Goal: Task Accomplishment & Management: Manage account settings

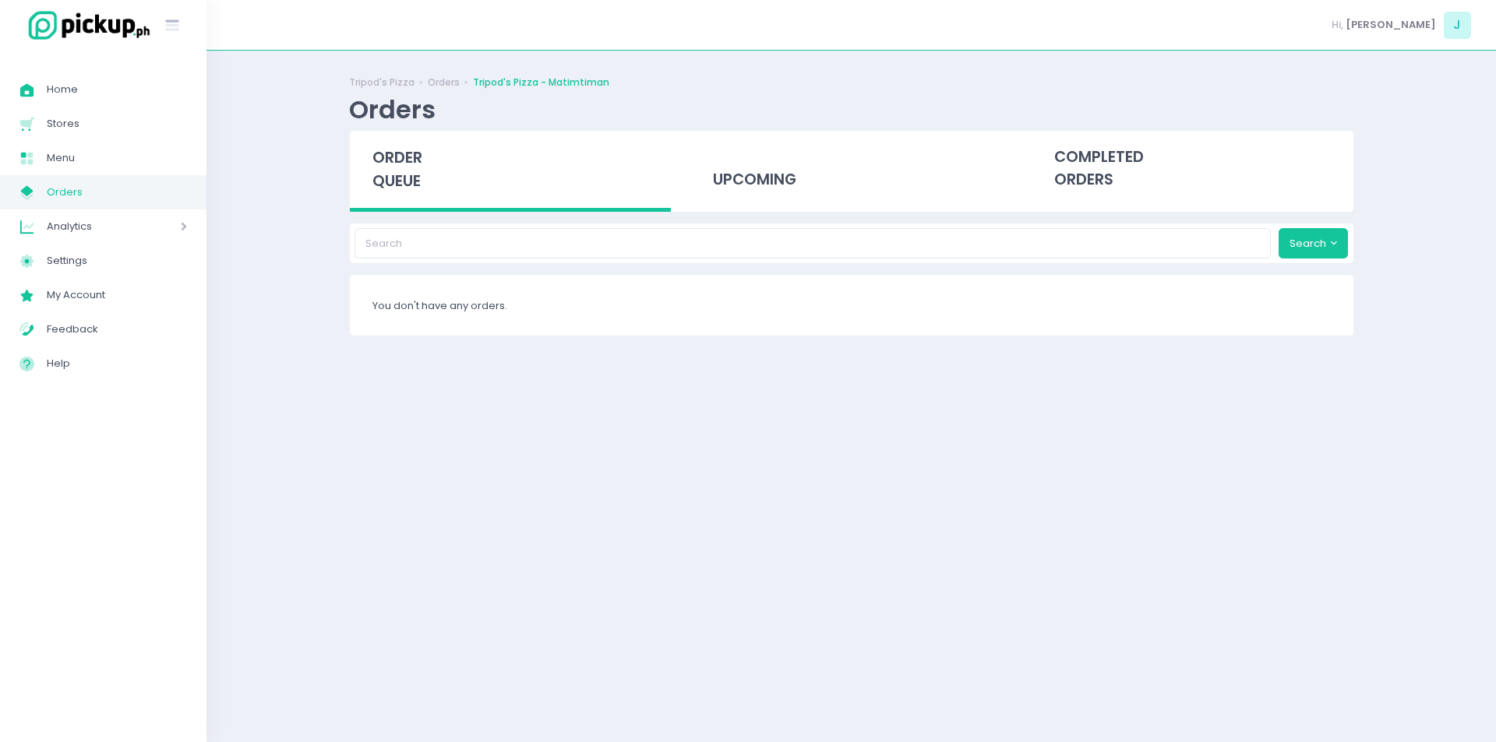
click at [400, 174] on span "order queue" at bounding box center [397, 169] width 50 height 44
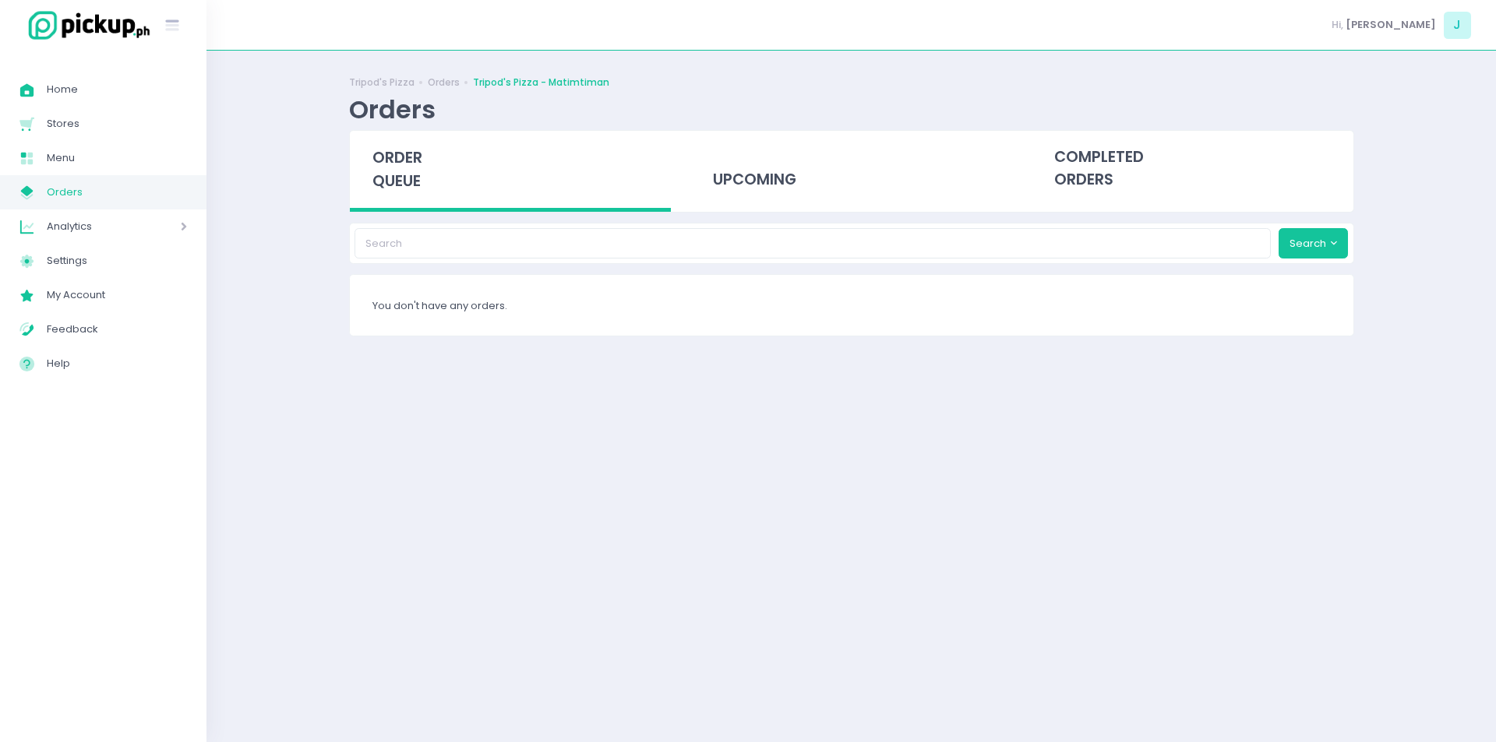
click at [400, 174] on span "order queue" at bounding box center [397, 169] width 50 height 44
click at [405, 178] on span "order queue" at bounding box center [397, 169] width 50 height 44
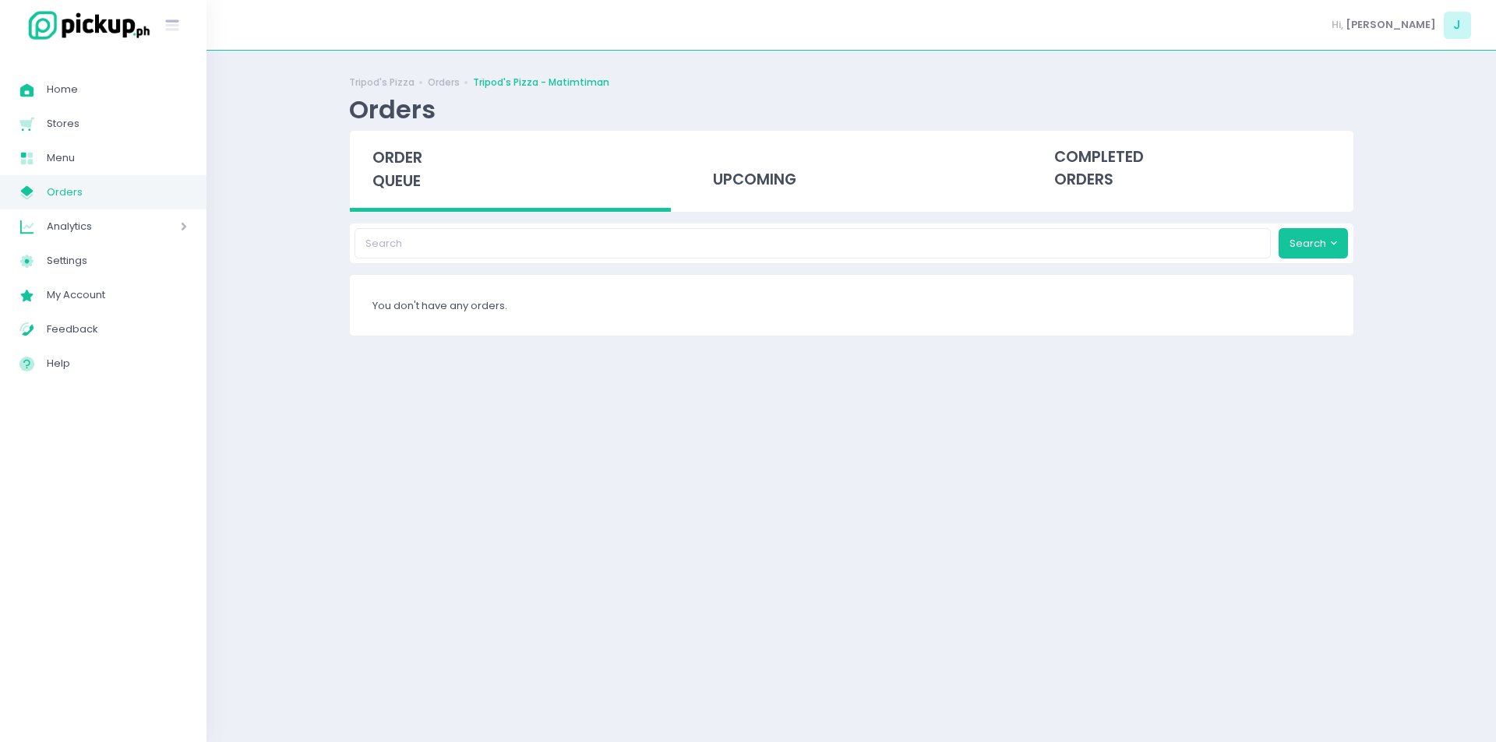
click at [405, 178] on span "order queue" at bounding box center [397, 169] width 50 height 44
click at [409, 178] on span "order queue" at bounding box center [397, 169] width 50 height 44
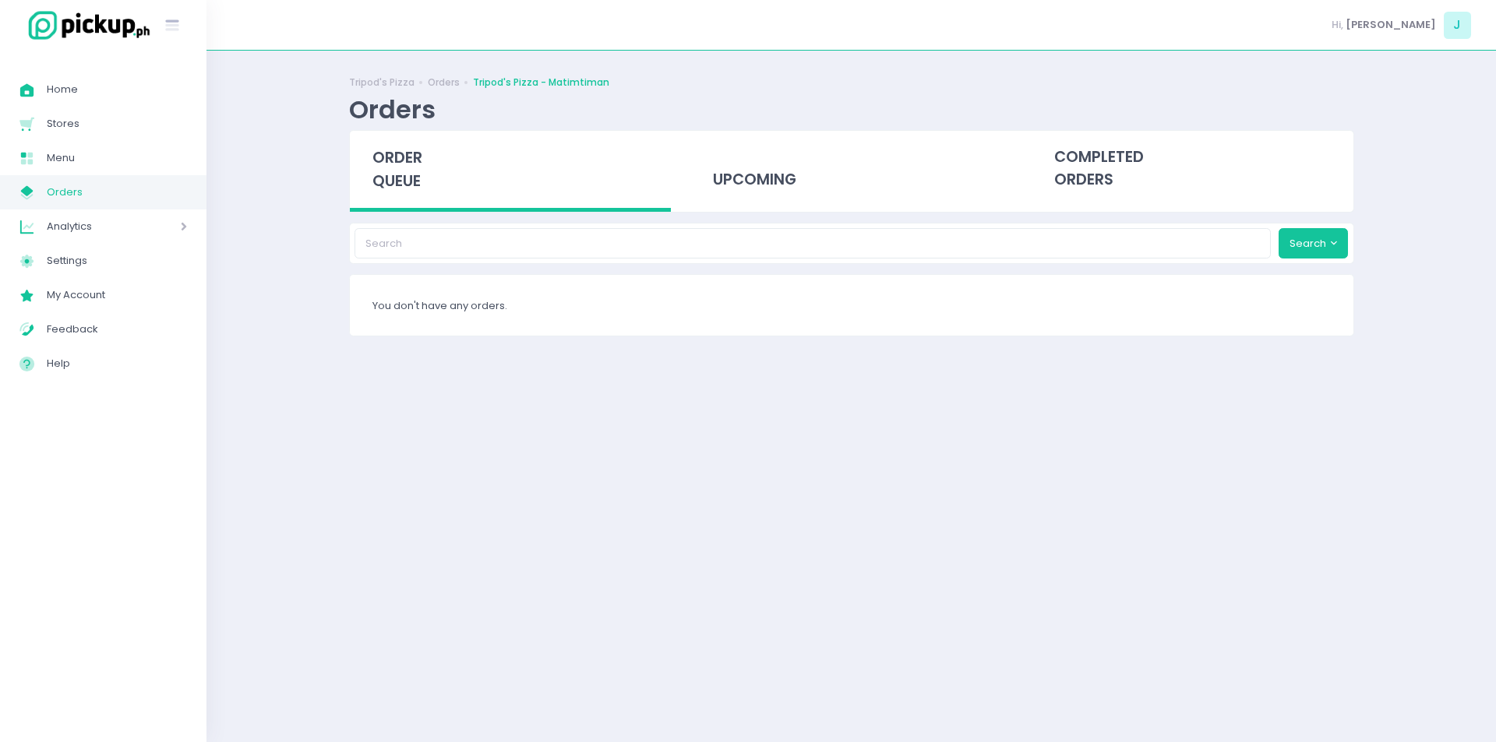
click at [409, 178] on span "order queue" at bounding box center [397, 169] width 50 height 44
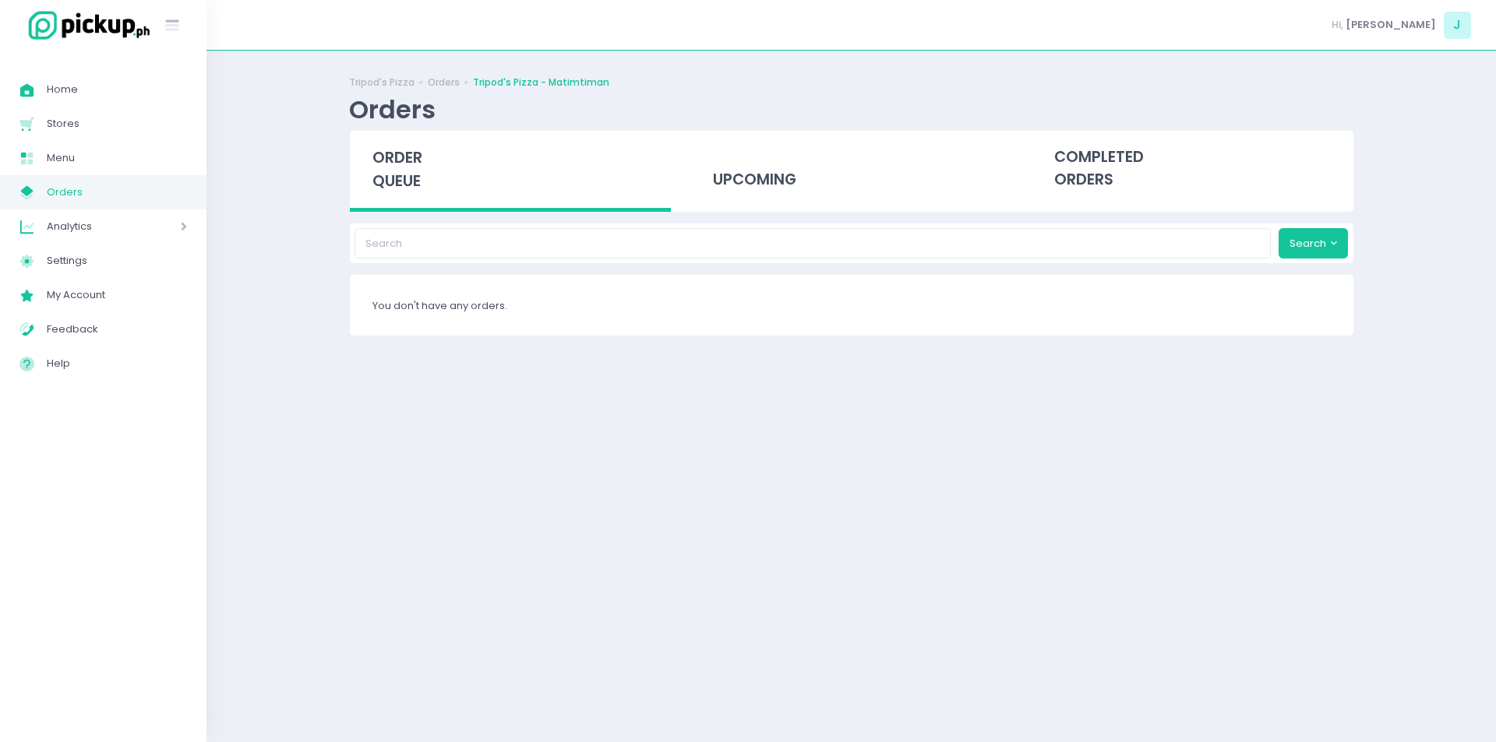
click at [409, 178] on span "order queue" at bounding box center [397, 169] width 50 height 44
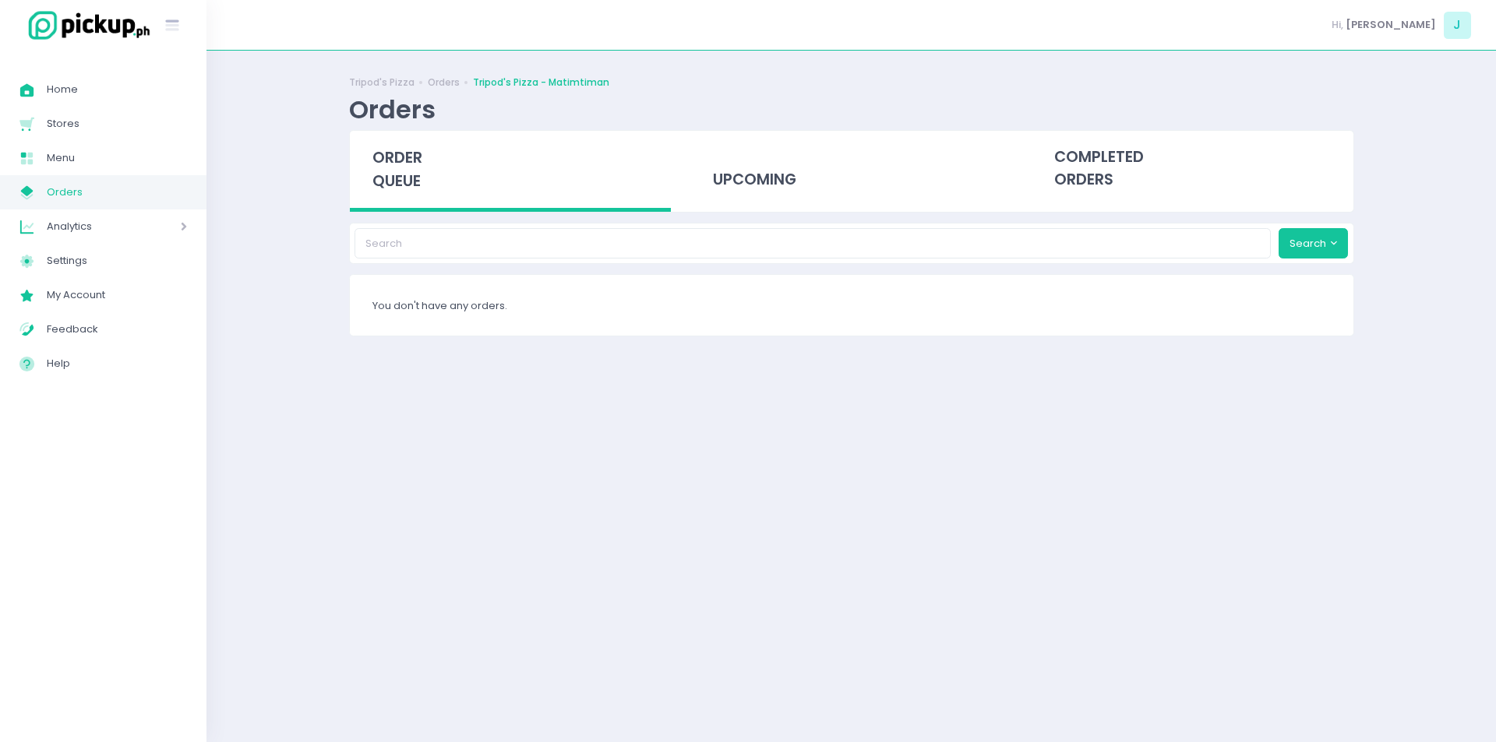
click at [409, 178] on span "order queue" at bounding box center [397, 169] width 50 height 44
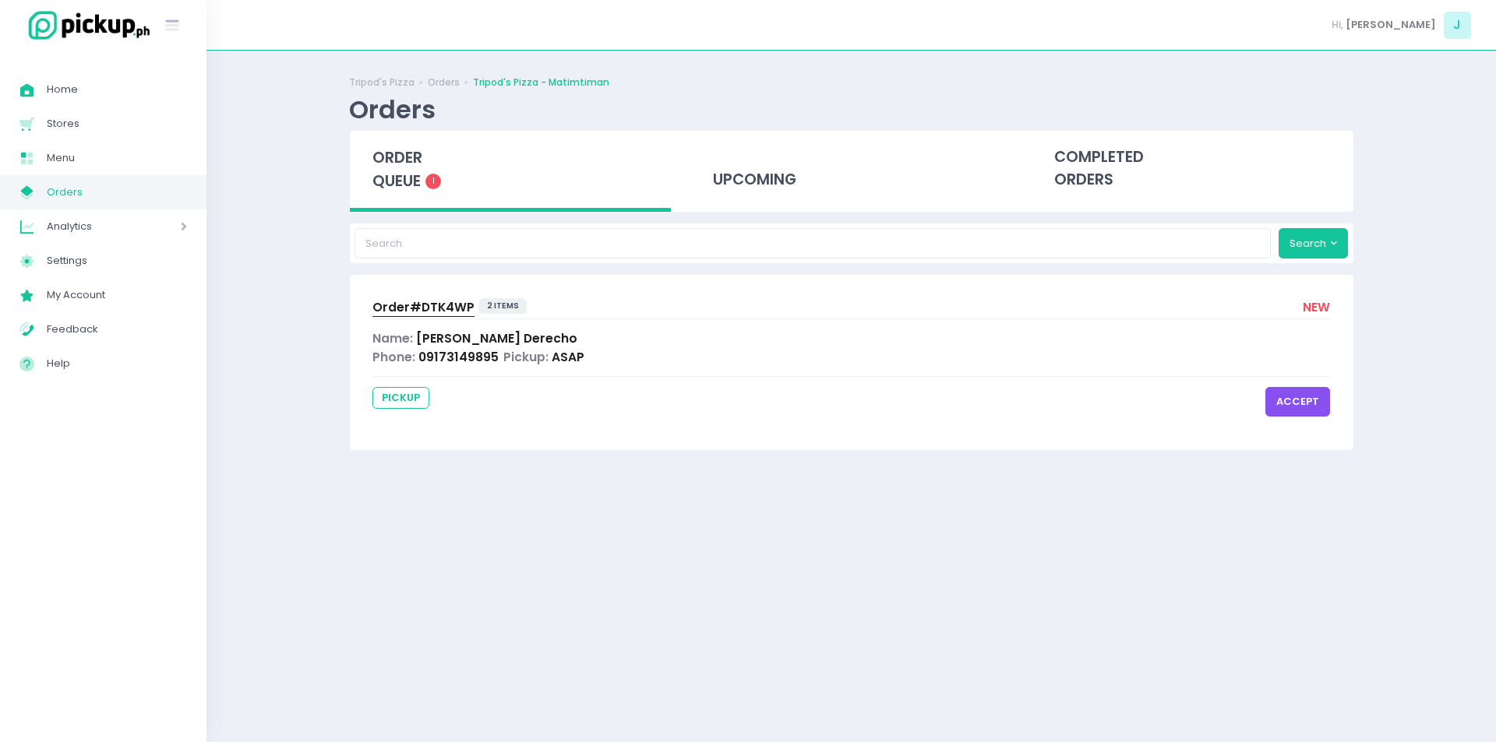
click at [409, 178] on span "order queue" at bounding box center [397, 169] width 50 height 44
click at [1291, 403] on button "accept" at bounding box center [1297, 402] width 65 height 30
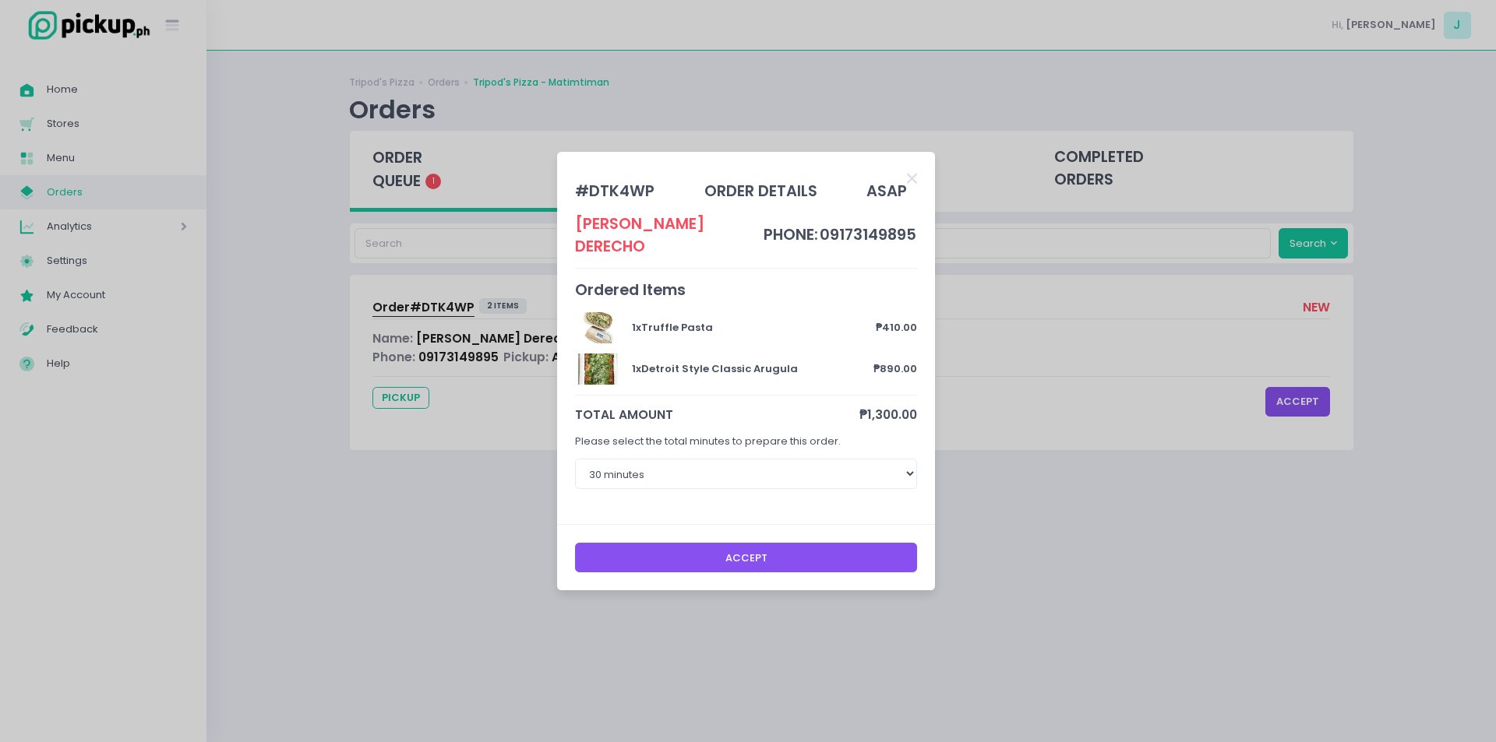
click at [682, 548] on button "Accept" at bounding box center [746, 558] width 343 height 30
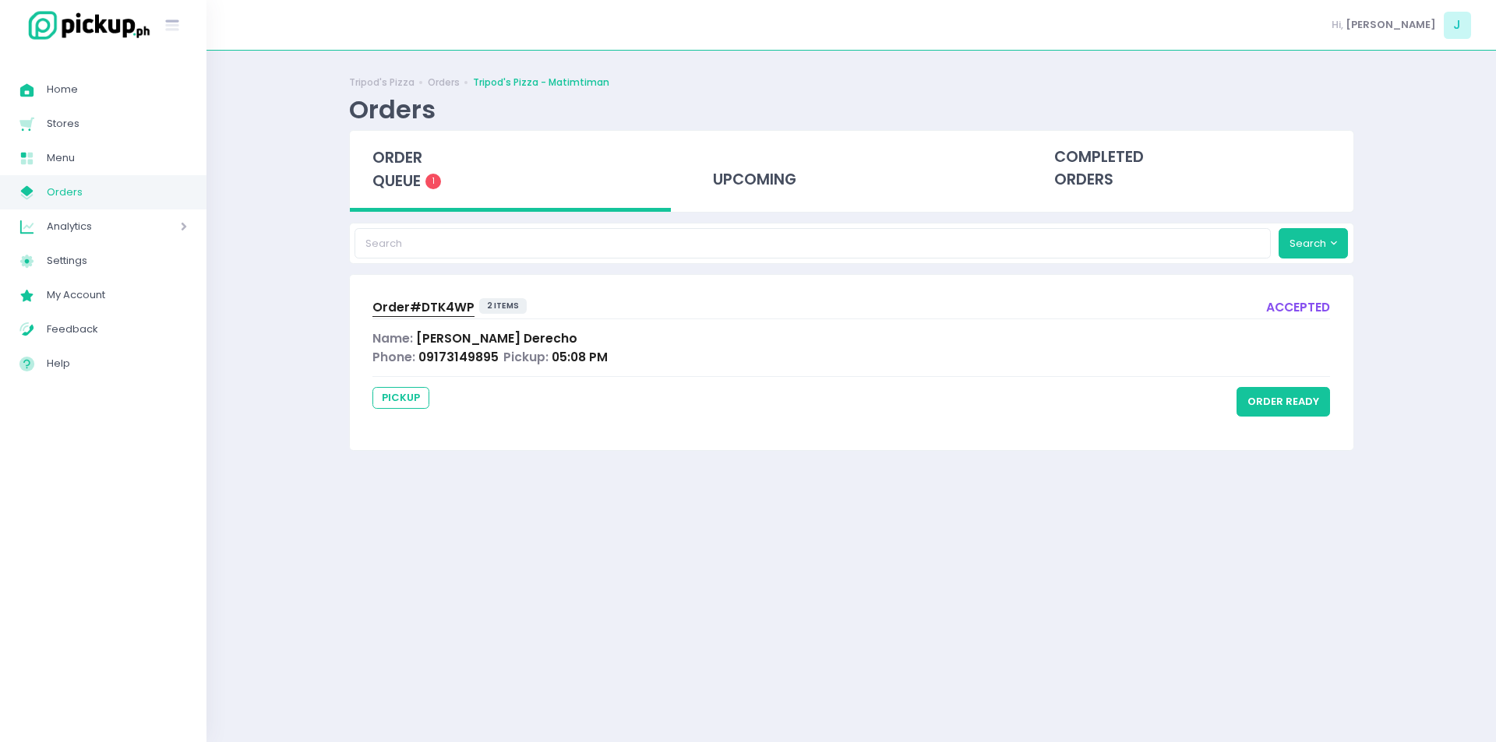
click at [435, 303] on span "Order# DTK4WP" at bounding box center [423, 307] width 102 height 16
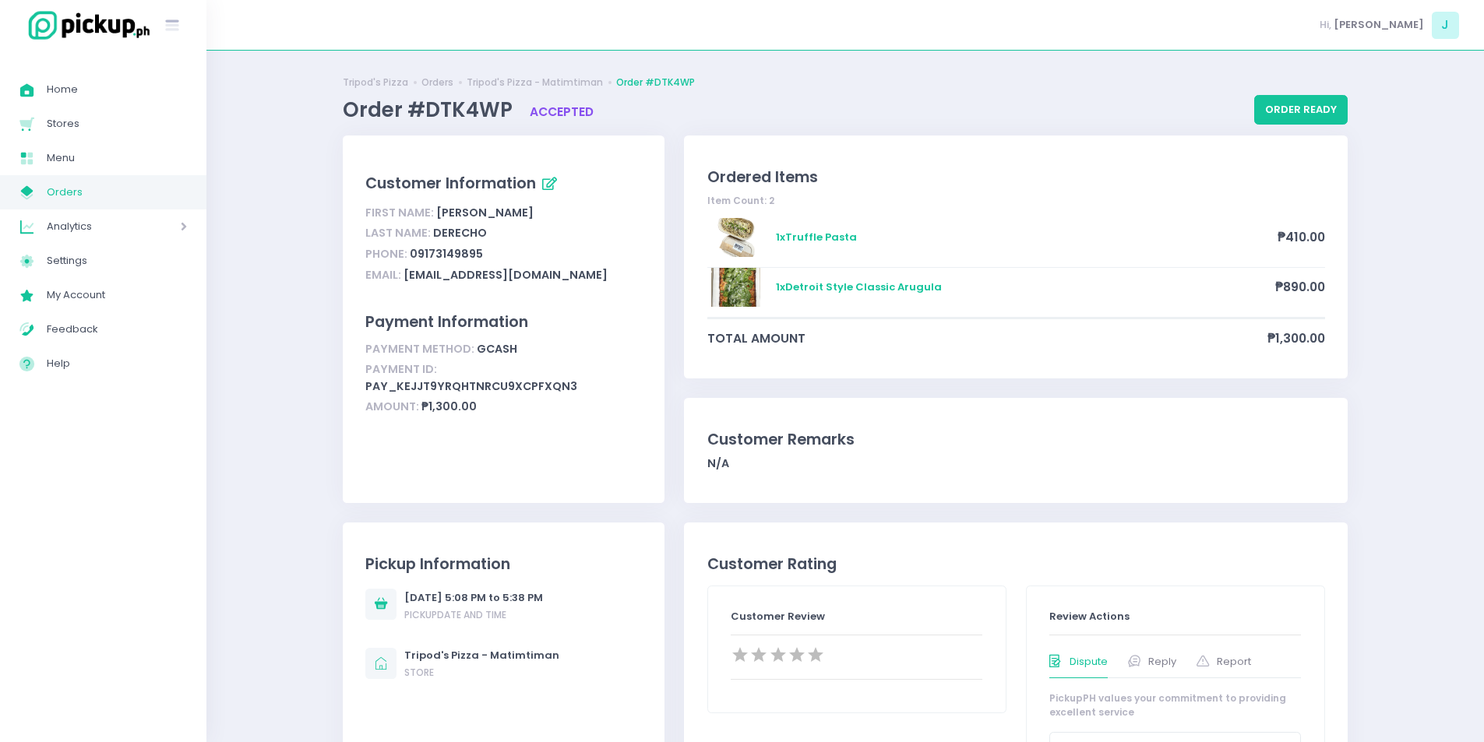
click at [335, 379] on div "Customer Information First Name: [PERSON_NAME] Last Name: Derecho Phone: 091731…" at bounding box center [503, 329] width 341 height 386
click at [150, 177] on link "My Store Created with Sketch. Orders" at bounding box center [103, 192] width 206 height 34
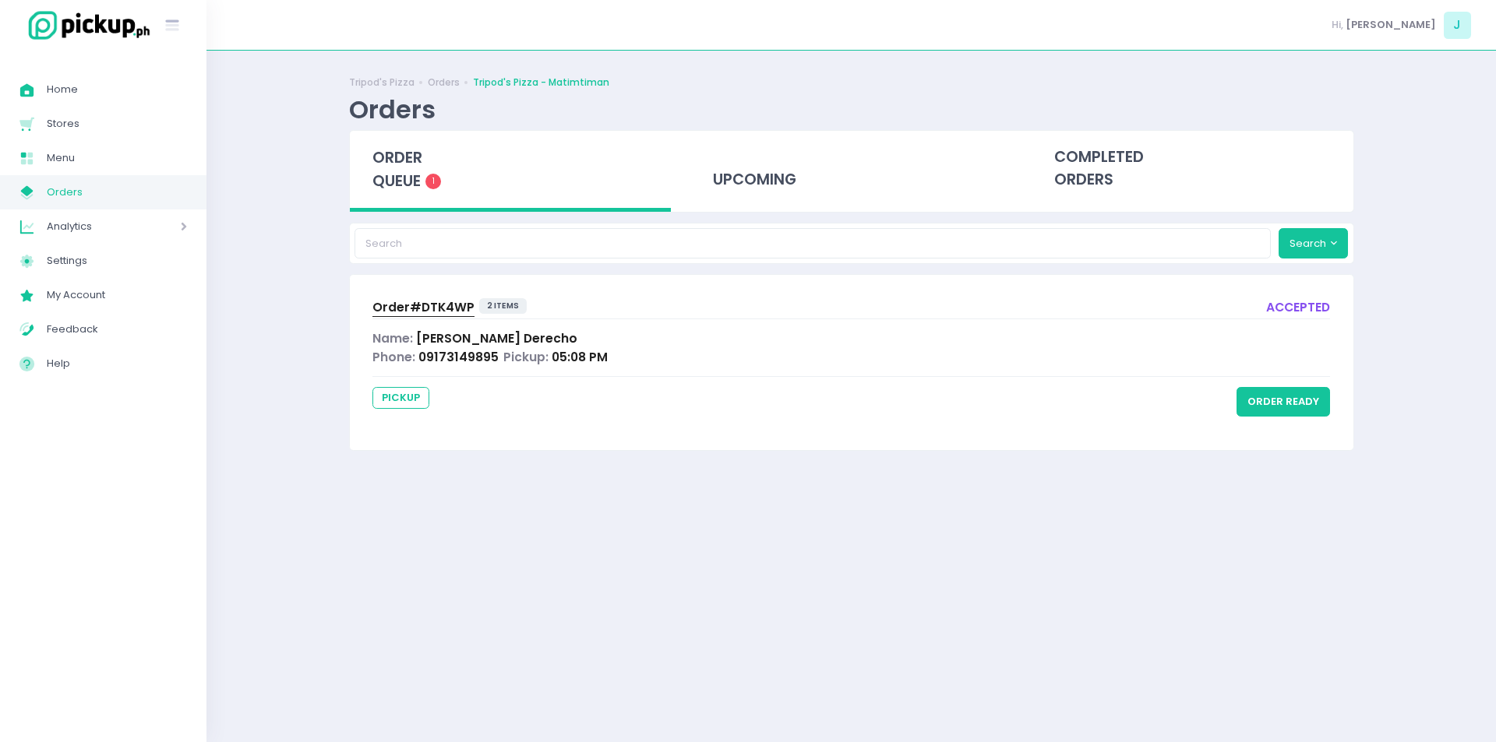
drag, startPoint x: 325, startPoint y: 422, endPoint x: 300, endPoint y: 273, distance: 150.9
click at [300, 273] on div "Tripod's Pizza Orders Tripod's Pizza - Matimtiman Orders order queue 1 upcoming…" at bounding box center [850, 396] width 1289 height 653
click at [396, 169] on div "order queue 1" at bounding box center [511, 171] width 322 height 81
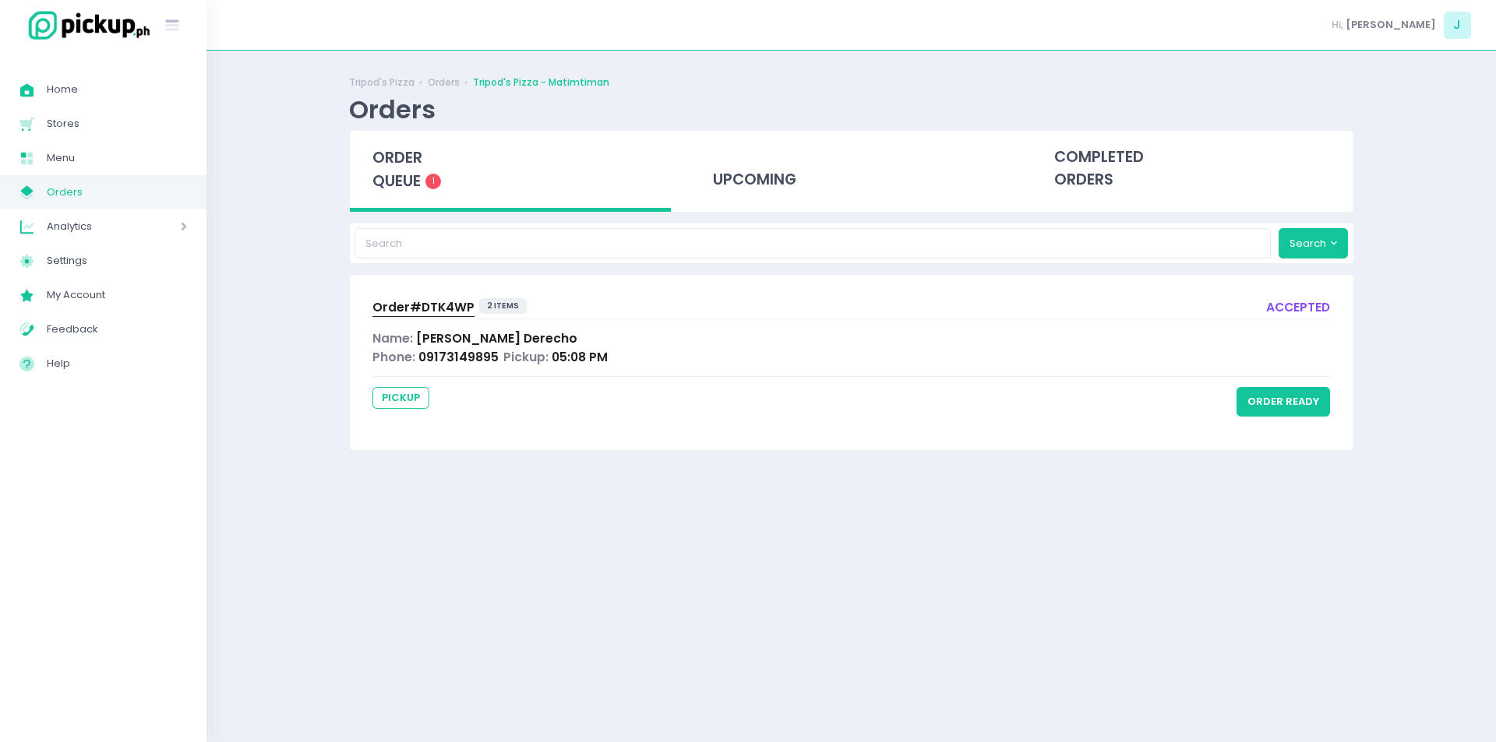
click at [396, 169] on div "order queue 1" at bounding box center [511, 171] width 322 height 81
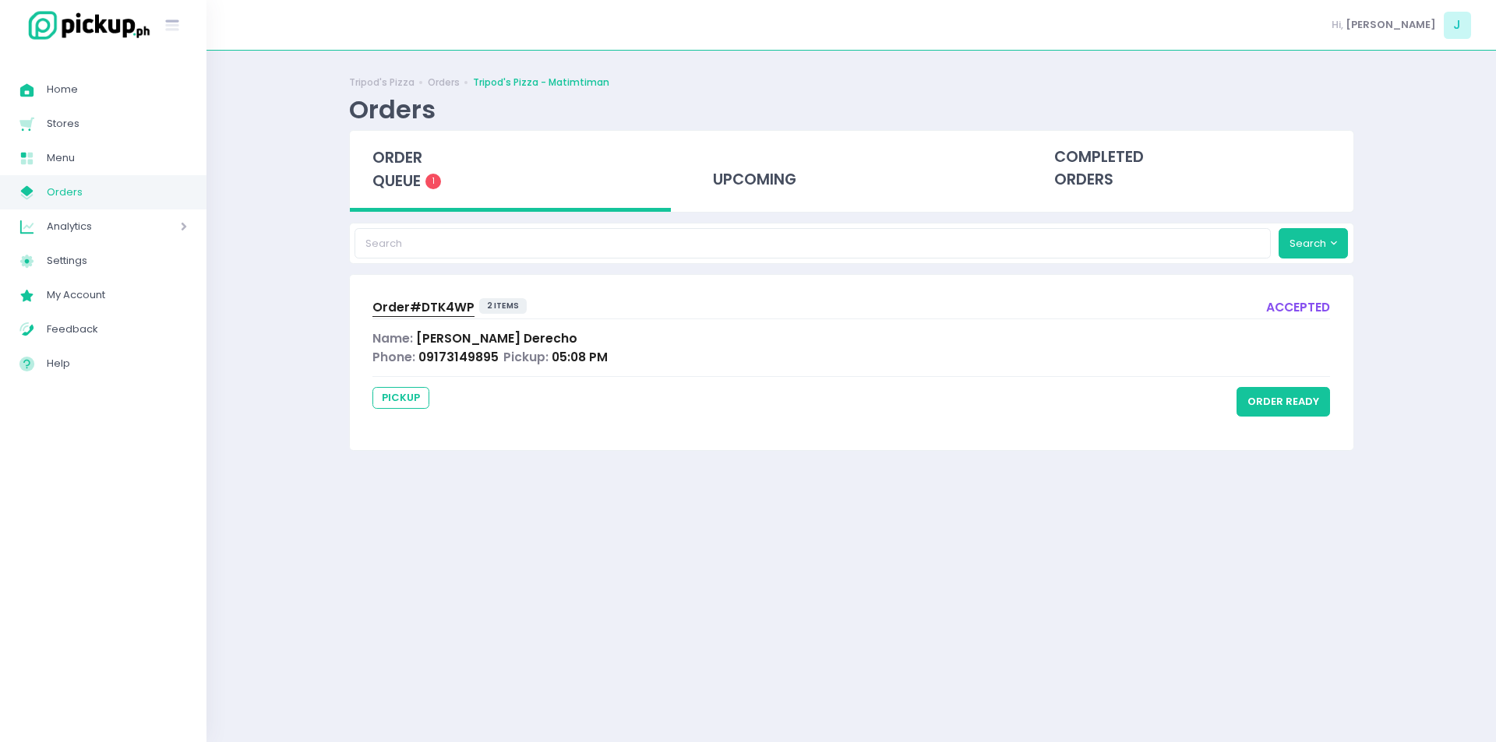
click at [396, 169] on div "order queue 1" at bounding box center [511, 171] width 322 height 81
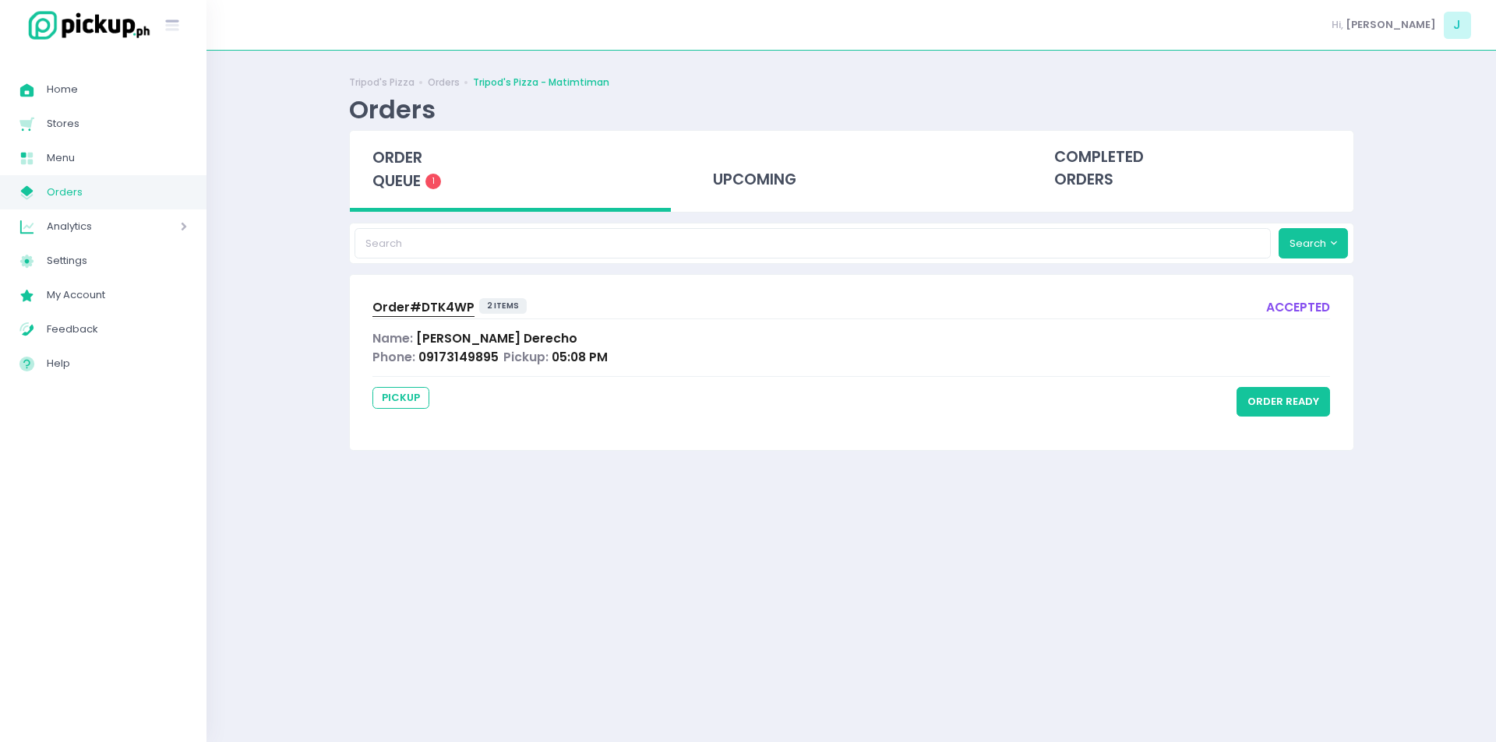
click at [396, 169] on div "order queue 1" at bounding box center [511, 171] width 322 height 81
click at [277, 347] on div "Tripod's Pizza Orders Tripod's Pizza - Matimtiman Orders order queue 1 upcoming…" at bounding box center [850, 396] width 1289 height 653
click at [408, 157] on span "order queue" at bounding box center [397, 169] width 50 height 44
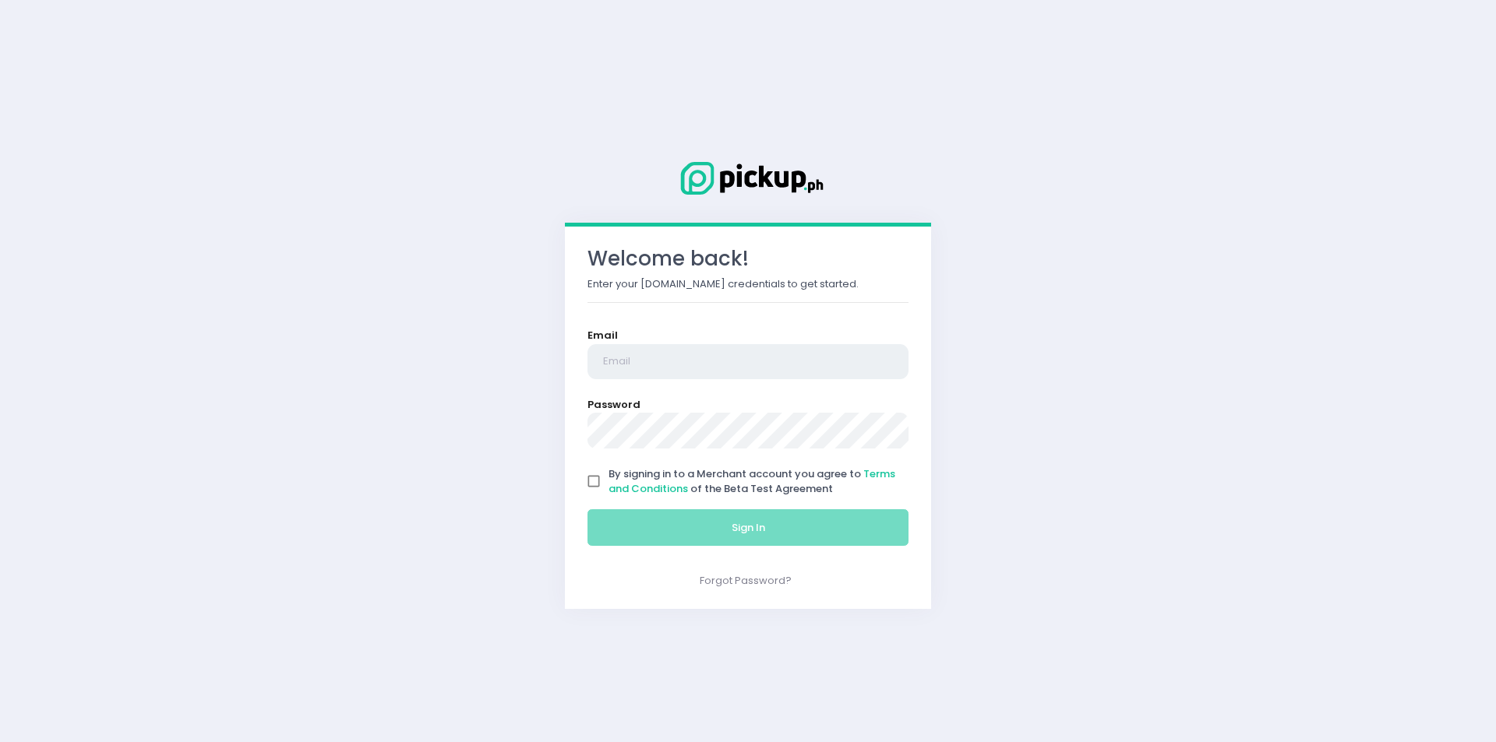
type input "[EMAIL_ADDRESS][DOMAIN_NAME]"
click at [285, 400] on div "Welcome back! Enter your Pickup.ph credentials to get started. Email justinbuma…" at bounding box center [748, 371] width 1496 height 742
drag, startPoint x: 600, startPoint y: 475, endPoint x: 609, endPoint y: 479, distance: 10.1
click at [600, 475] on input "By signing in to a Merchant account you agree to Terms and Conditions of the Be…" at bounding box center [594, 482] width 30 height 30
checkbox input "true"
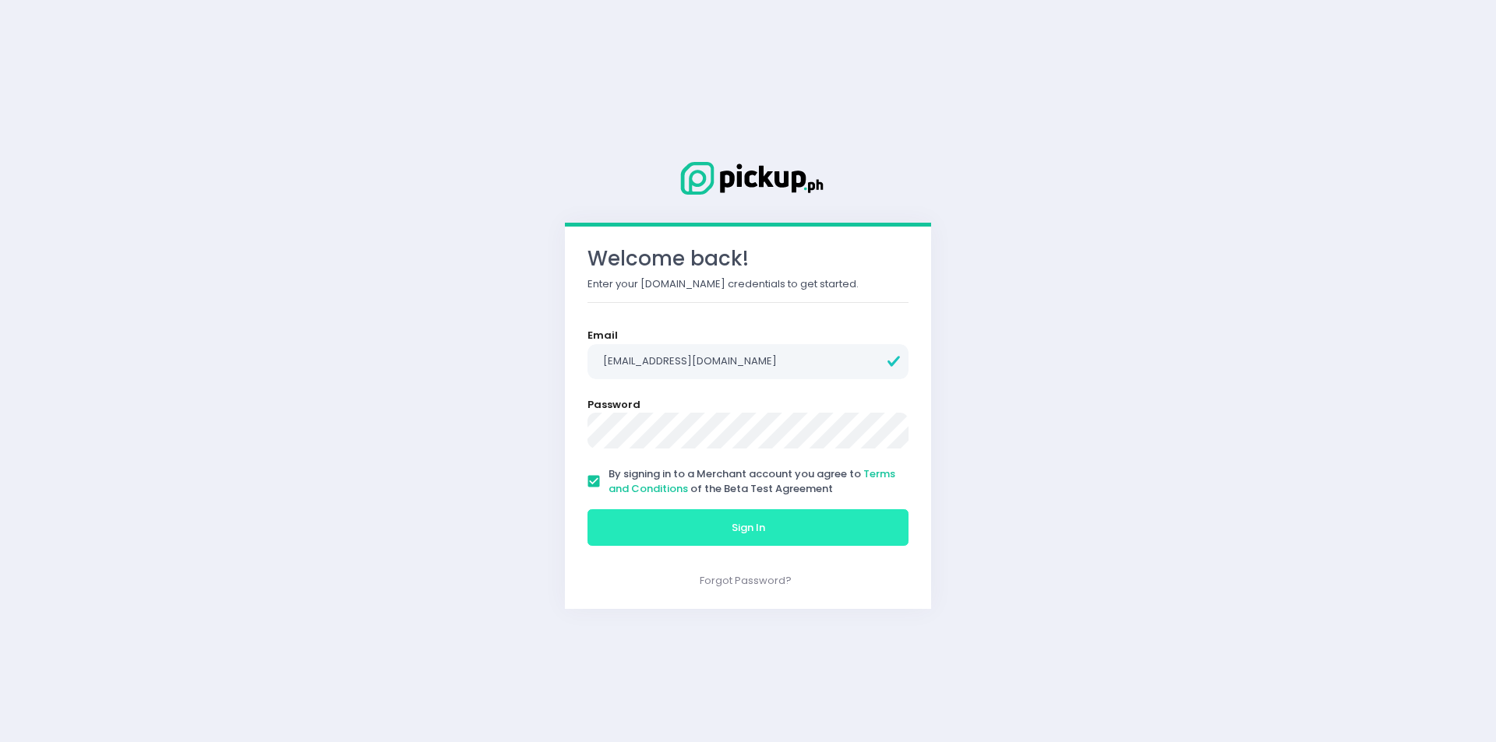
click at [638, 514] on button "Sign In" at bounding box center [747, 527] width 321 height 37
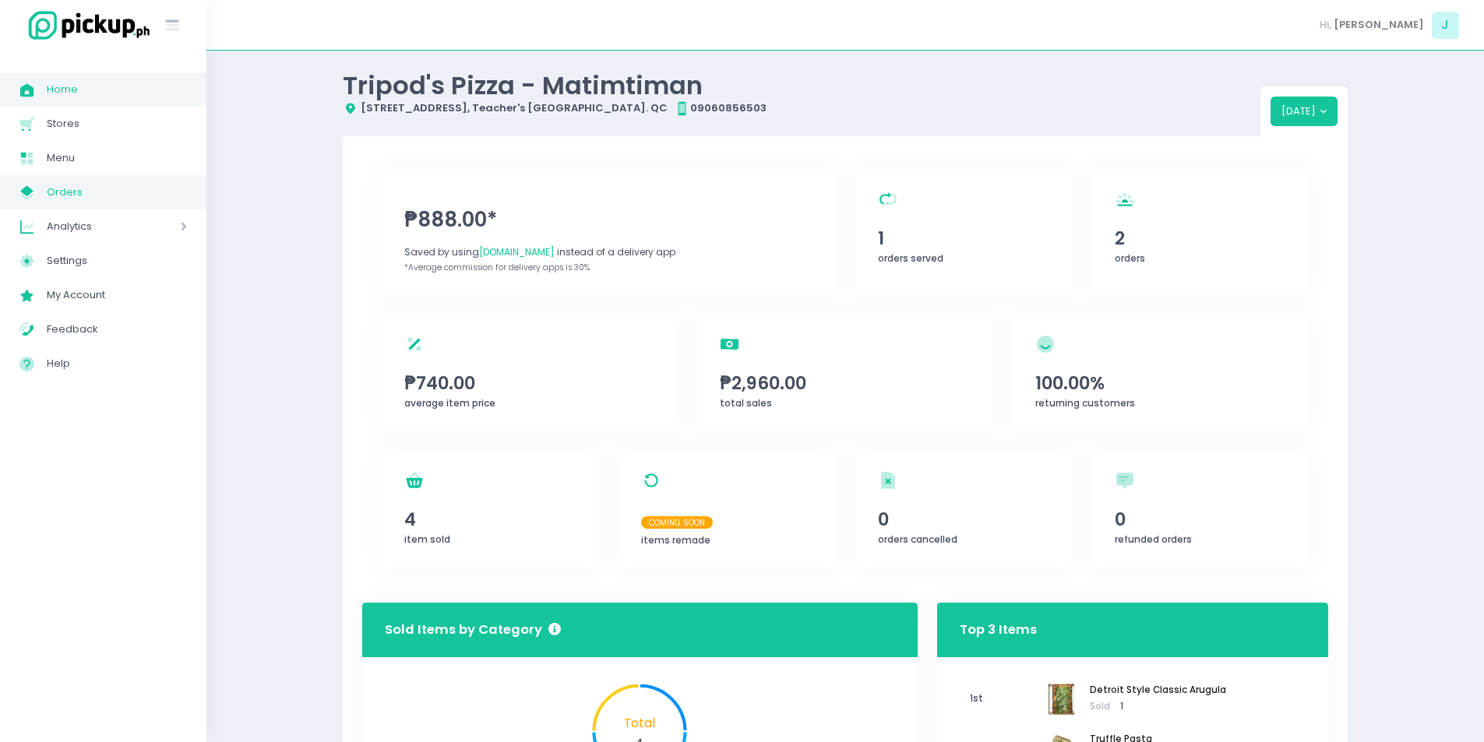
drag, startPoint x: 159, startPoint y: 199, endPoint x: 129, endPoint y: 198, distance: 29.6
click at [129, 198] on span "Orders" at bounding box center [117, 192] width 140 height 20
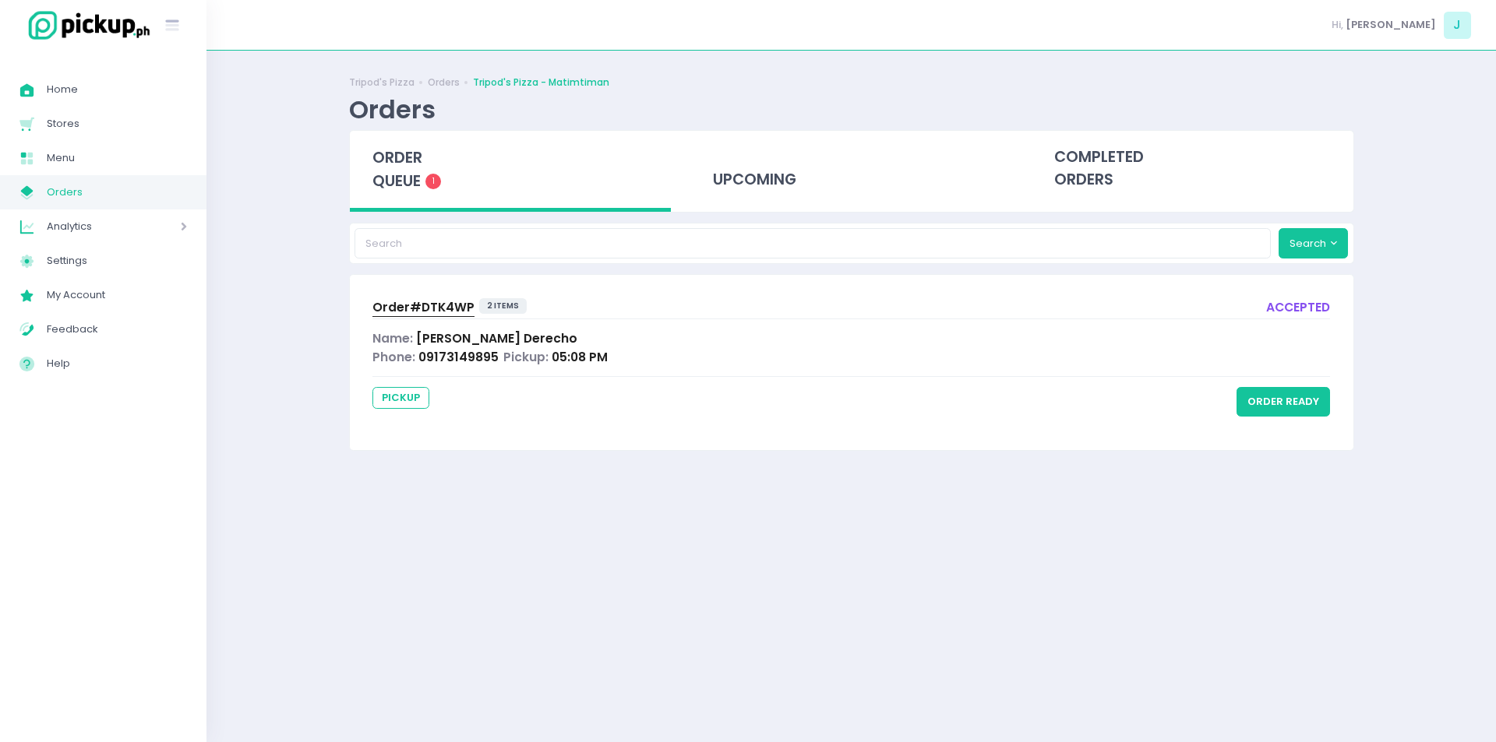
click at [459, 316] on div "Order# DTK4WP" at bounding box center [423, 307] width 102 height 19
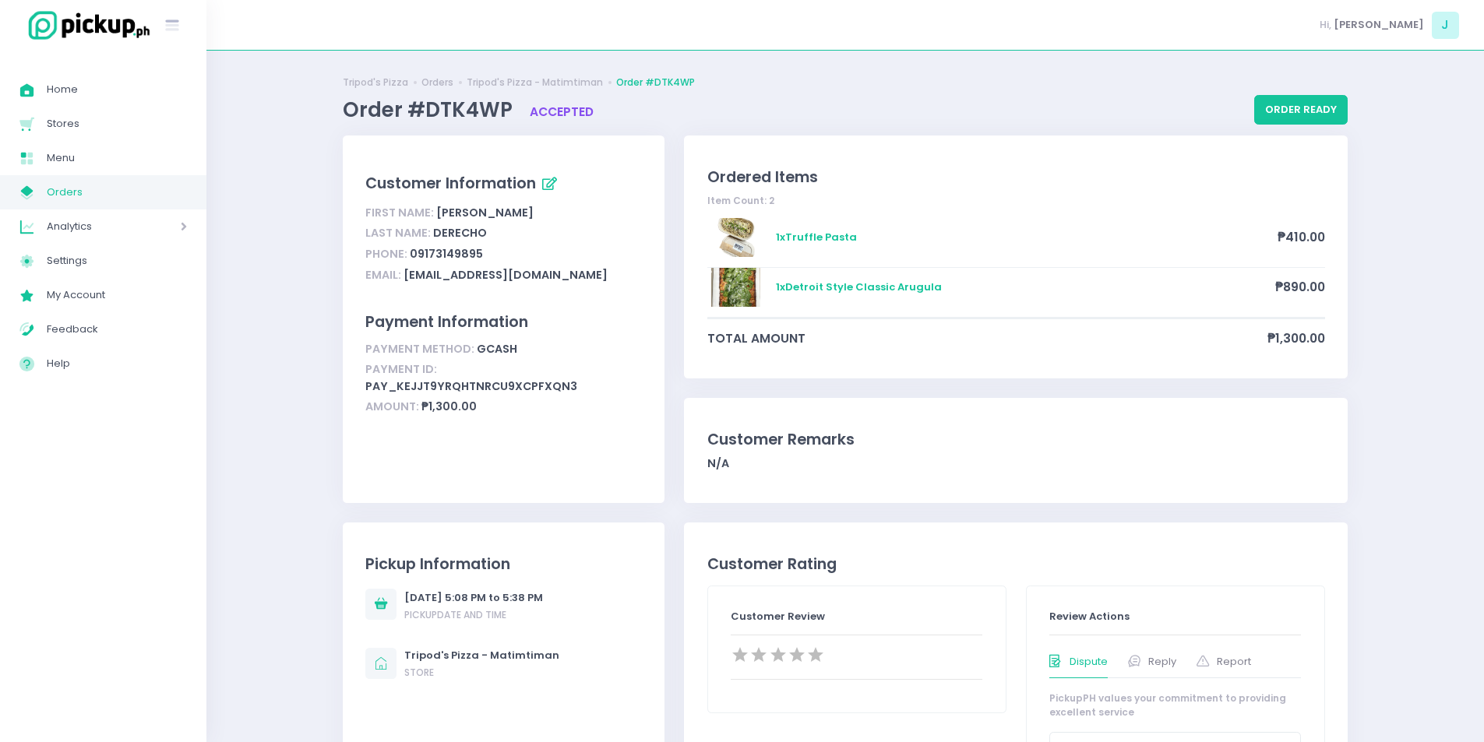
click at [168, 206] on link "My Store Created with Sketch. Orders" at bounding box center [103, 192] width 206 height 34
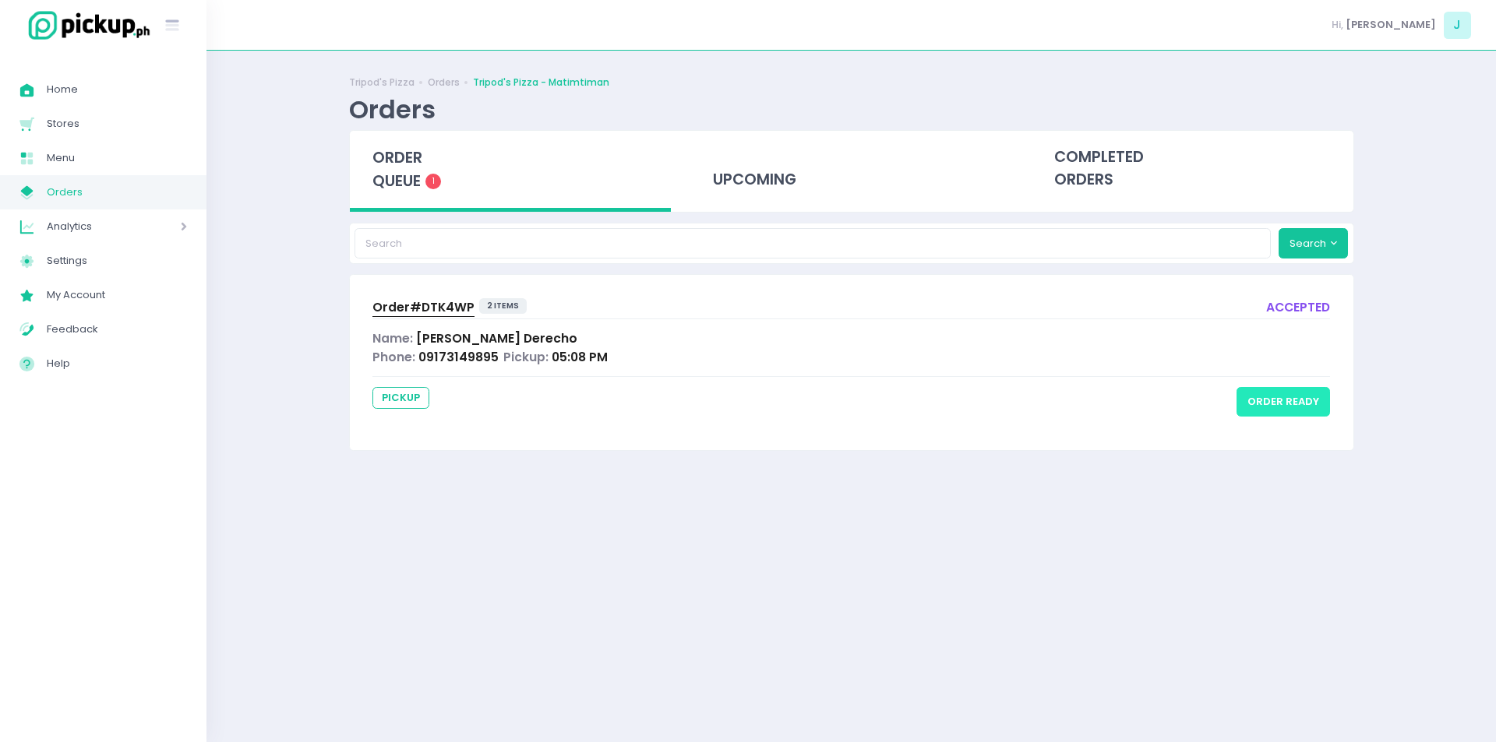
click at [1295, 417] on button "order ready" at bounding box center [1282, 402] width 93 height 30
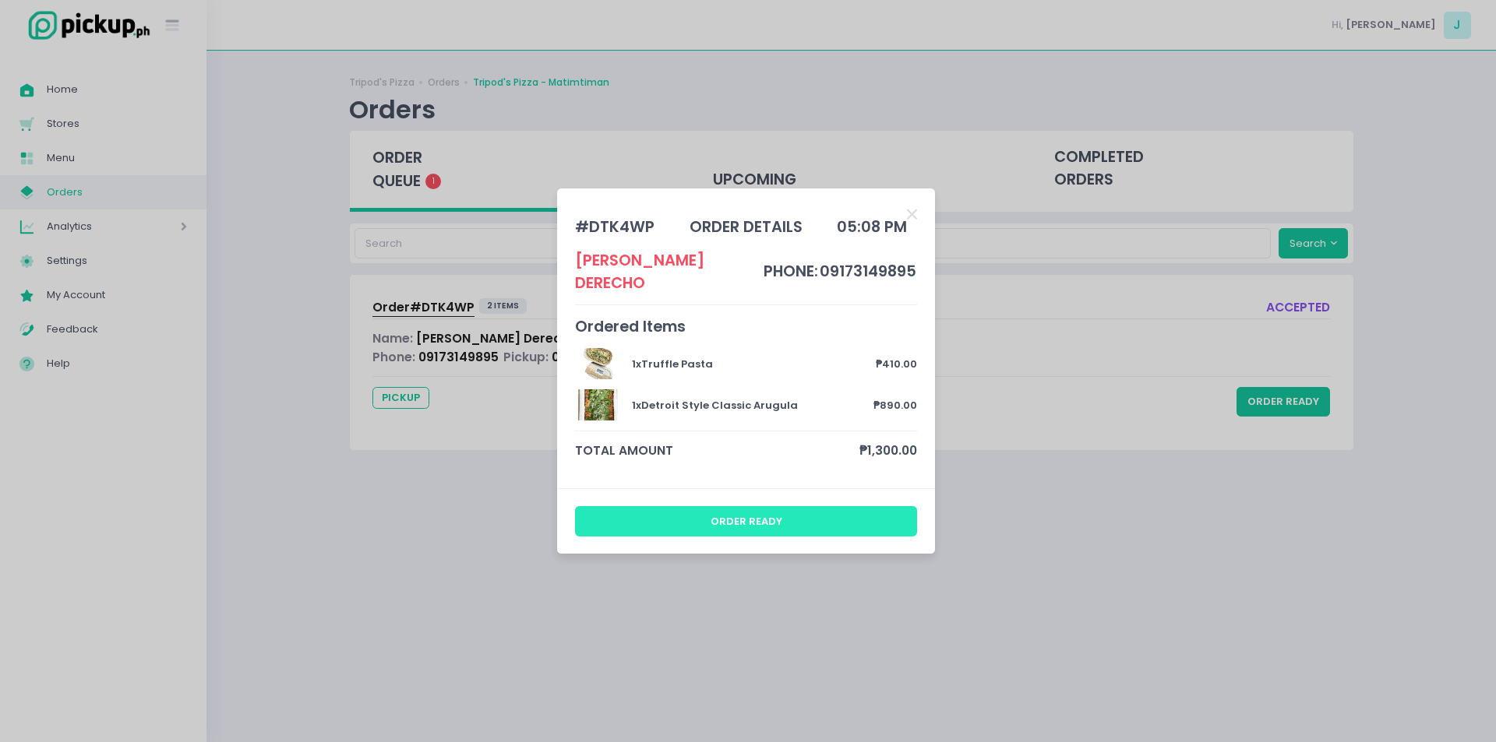
click at [803, 506] on button "order ready" at bounding box center [746, 521] width 343 height 30
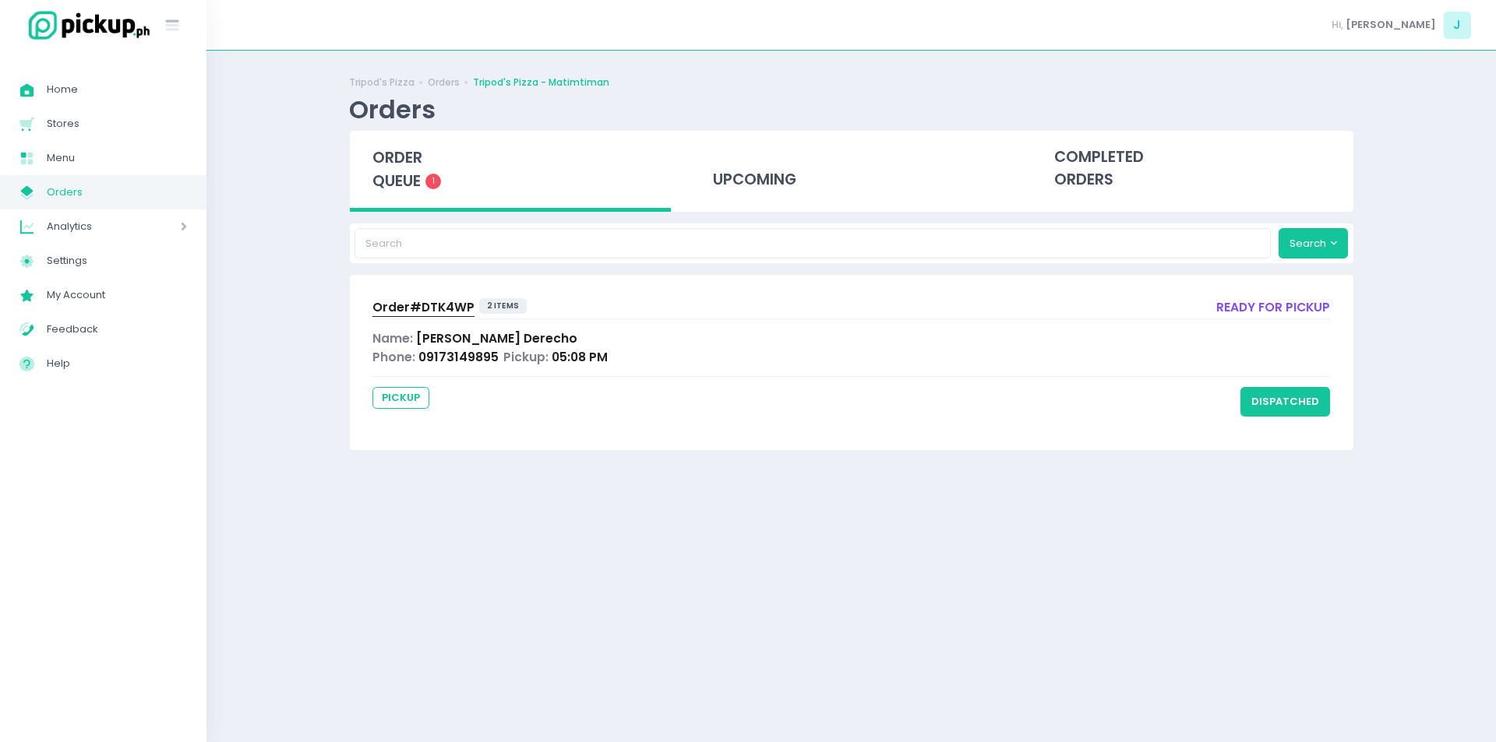
click at [411, 190] on span "order queue" at bounding box center [397, 169] width 50 height 44
click at [411, 185] on span "order queue" at bounding box center [397, 169] width 50 height 44
click at [393, 166] on span "order queue" at bounding box center [397, 169] width 50 height 44
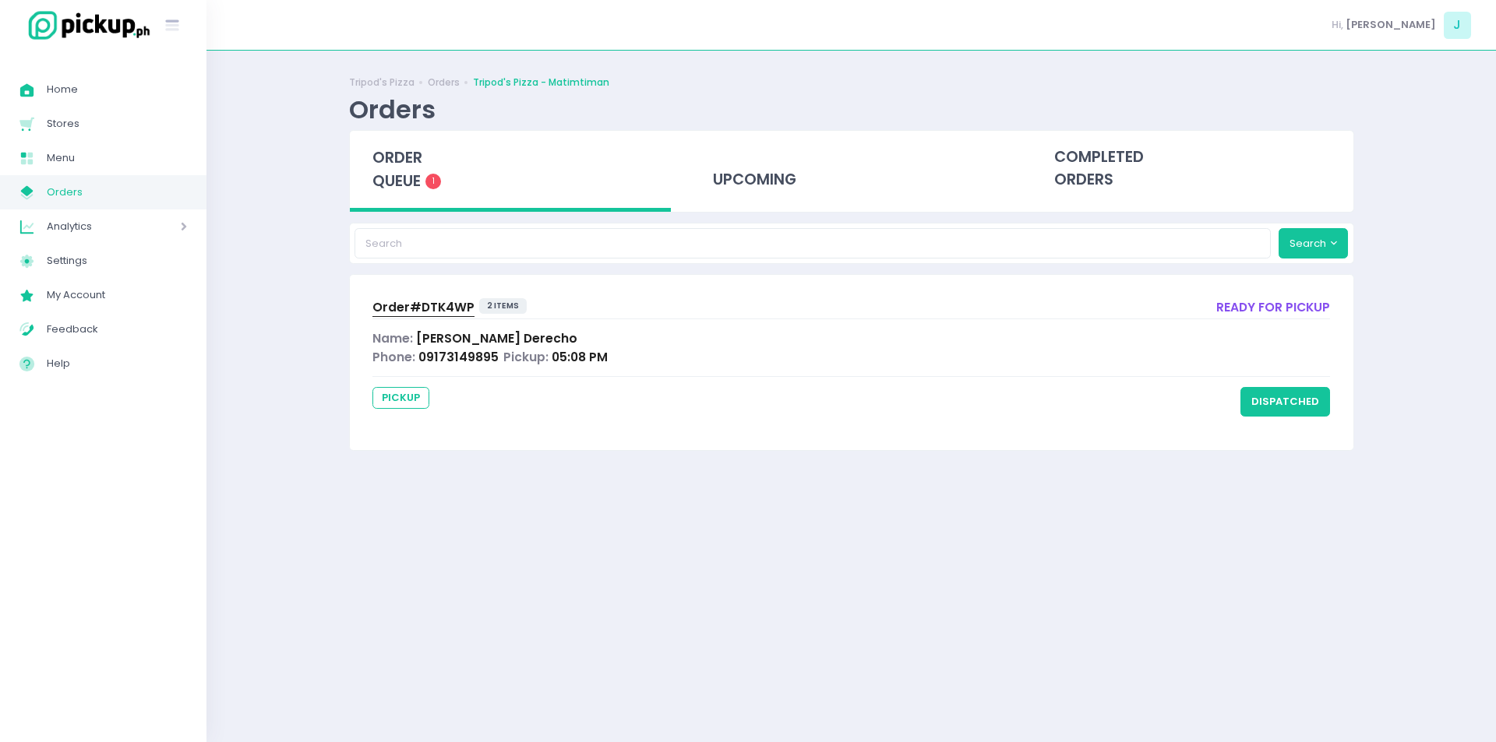
click at [393, 172] on span "order queue" at bounding box center [397, 169] width 50 height 44
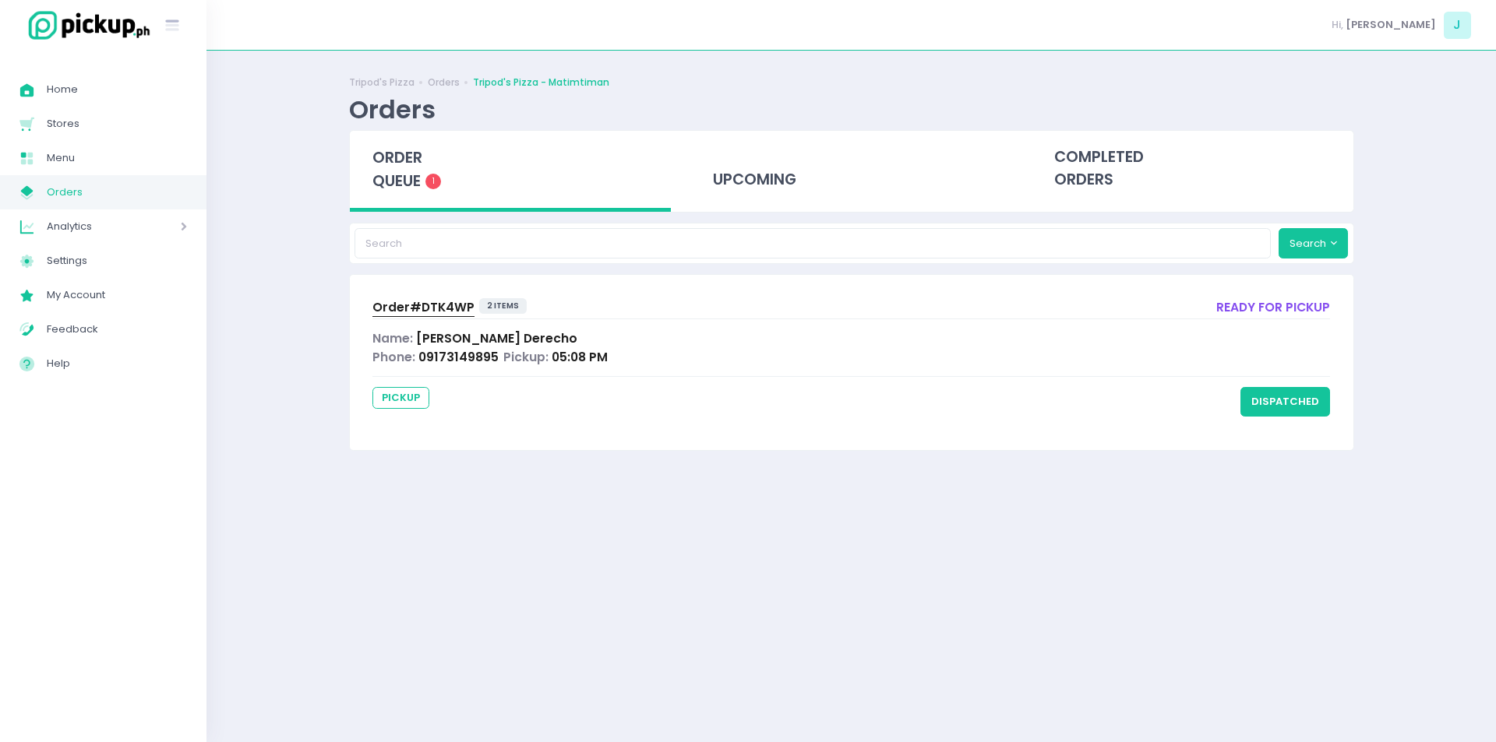
click at [244, 445] on div "Tripod's Pizza Orders Tripod's Pizza - Matimtiman Orders order queue 1 upcoming…" at bounding box center [850, 396] width 1289 height 653
click at [396, 147] on span "order queue" at bounding box center [397, 169] width 50 height 44
click at [386, 189] on span "order queue" at bounding box center [397, 169] width 50 height 44
click at [339, 470] on div "Tripod's Pizza Orders Tripod's Pizza - Matimtiman Orders order queue 1 upcoming…" at bounding box center [851, 396] width 1044 height 653
click at [294, 317] on div "Tripod's Pizza Orders Tripod's Pizza - Matimtiman Orders order queue 1 upcoming…" at bounding box center [850, 396] width 1289 height 653
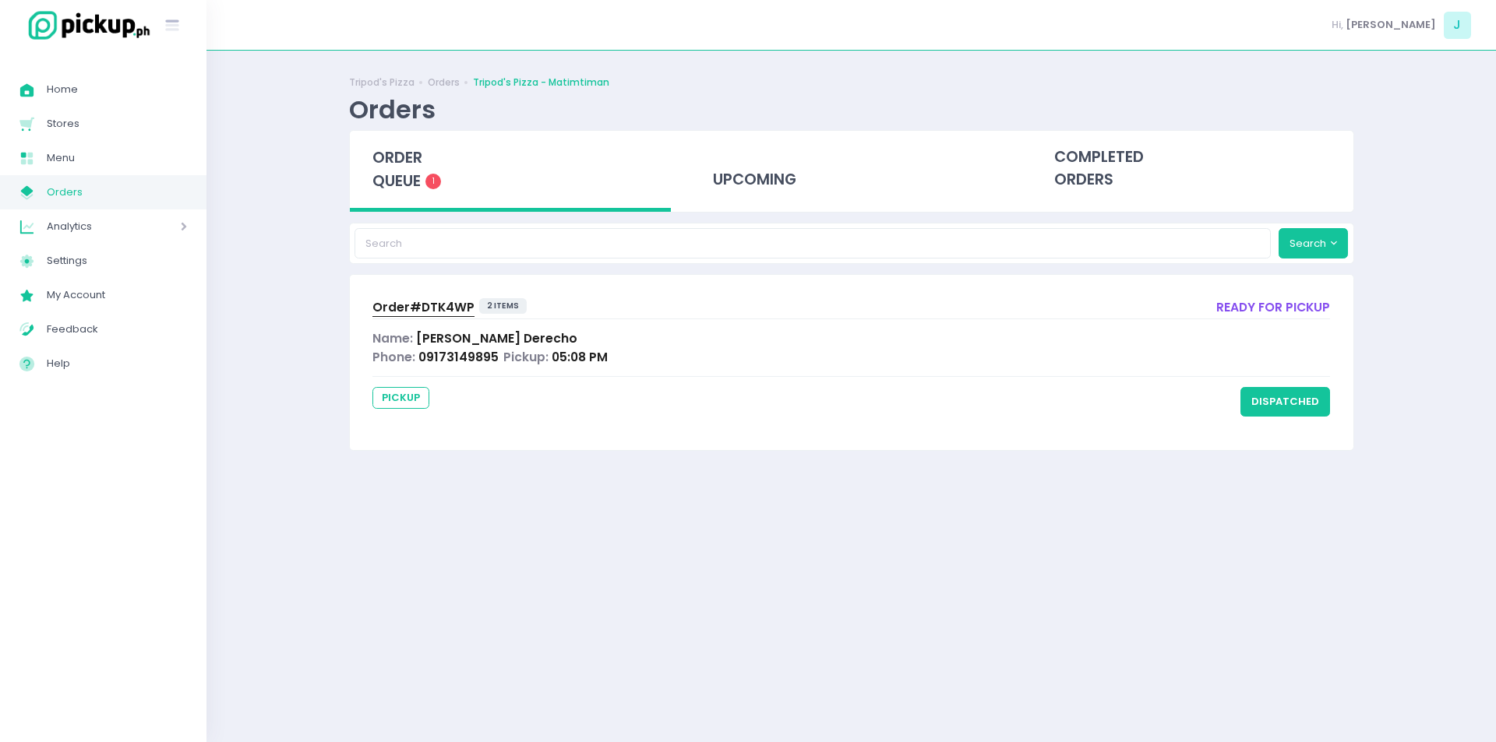
click at [417, 175] on span "order queue" at bounding box center [397, 169] width 50 height 44
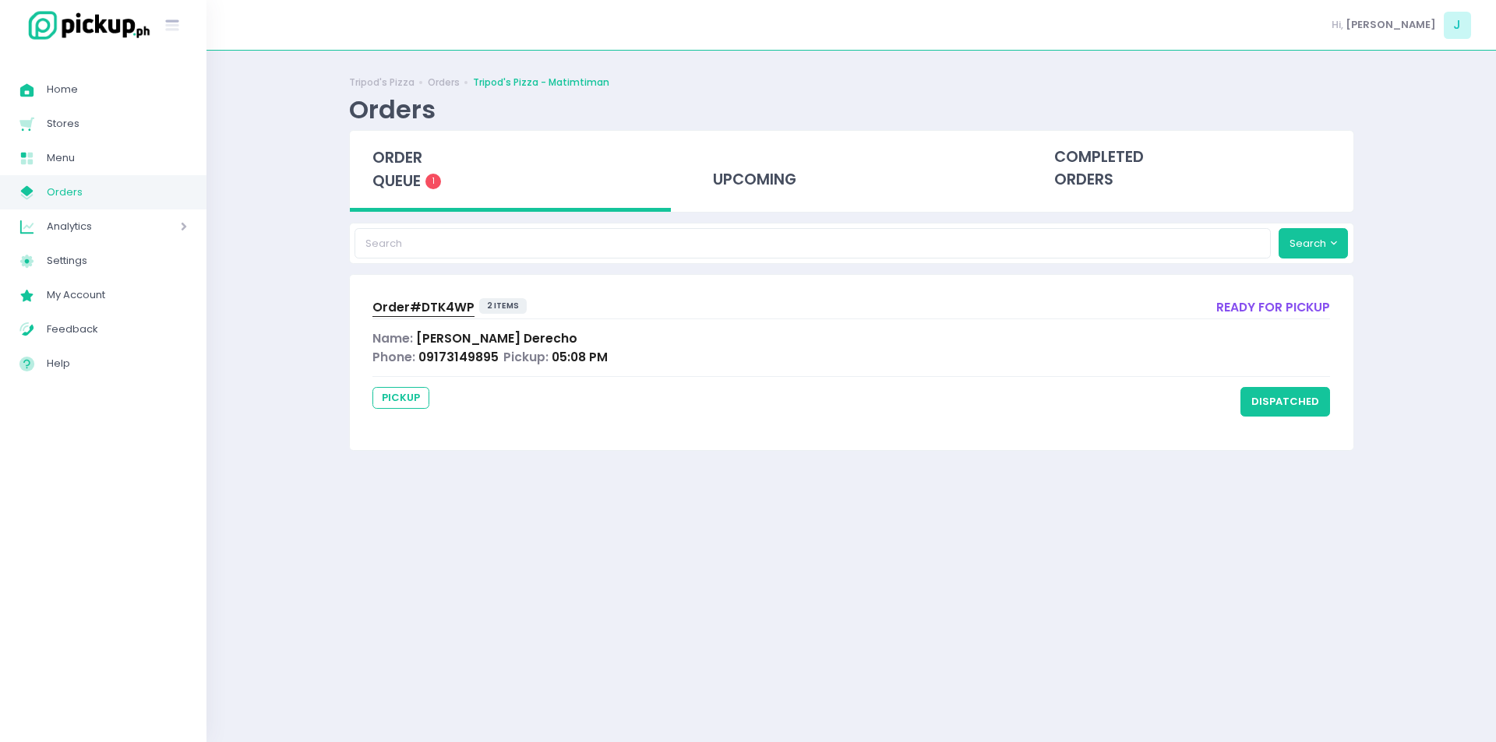
click at [432, 309] on span "Order# DTK4WP" at bounding box center [423, 307] width 102 height 16
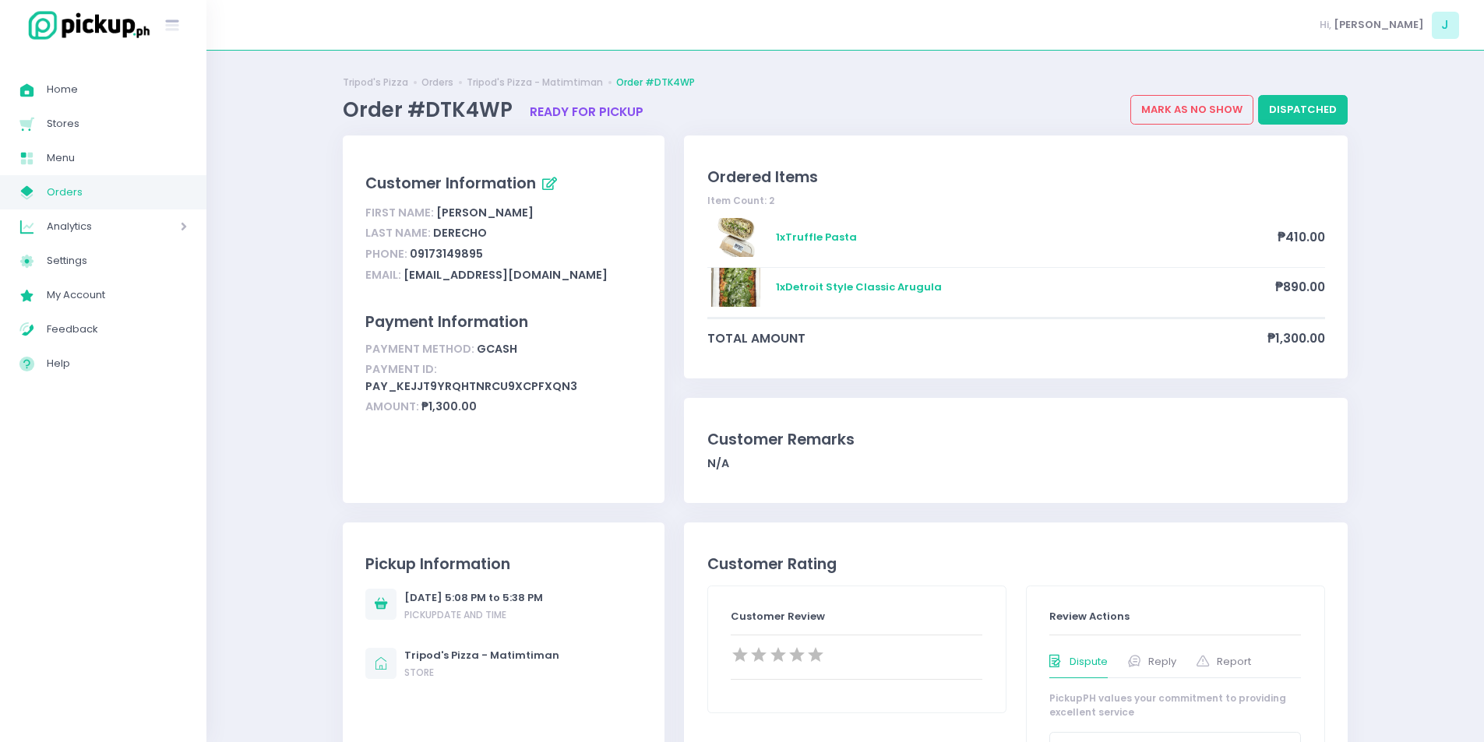
click at [139, 199] on span "Orders" at bounding box center [117, 192] width 140 height 20
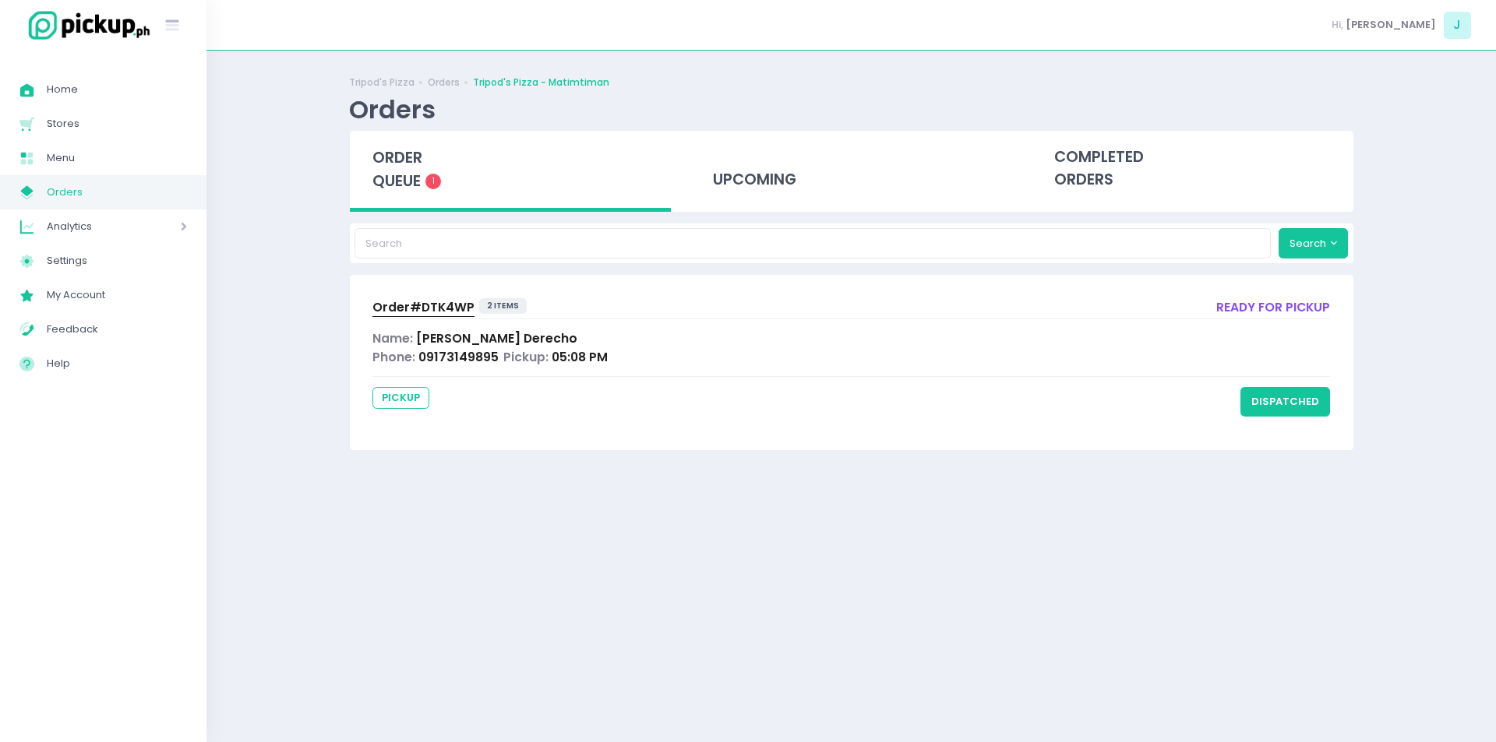
click at [395, 182] on span "order queue" at bounding box center [397, 169] width 50 height 44
click at [278, 337] on div "Tripod's Pizza Orders Tripod's Pizza - Matimtiman Orders order queue 1 upcoming…" at bounding box center [850, 396] width 1289 height 653
click at [389, 154] on span "order queue" at bounding box center [397, 169] width 50 height 44
click at [395, 175] on span "order queue" at bounding box center [397, 169] width 50 height 44
click at [326, 335] on div "Tripod's Pizza Orders Tripod's Pizza - Matimtiman Orders order queue 1 upcoming…" at bounding box center [850, 396] width 1289 height 653
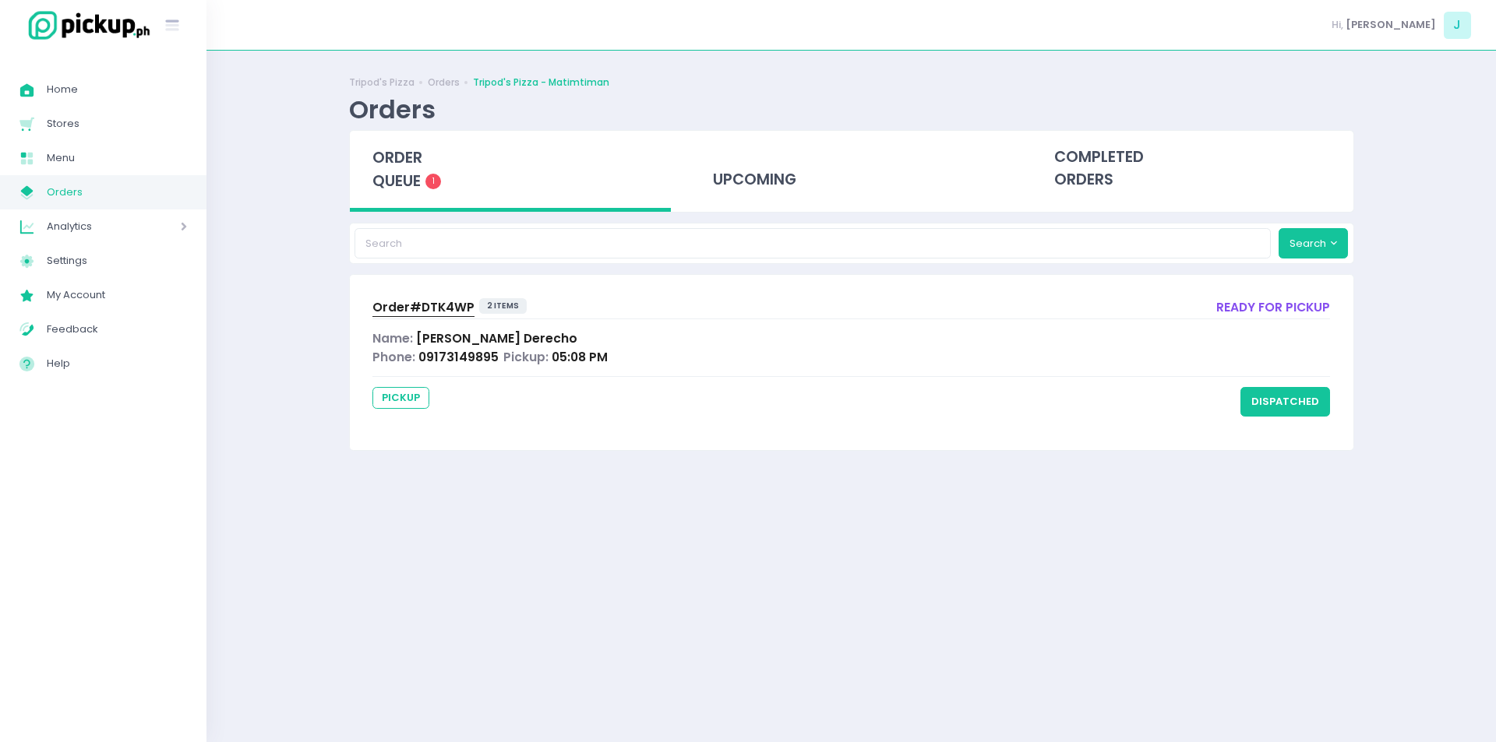
click at [425, 189] on div "order queue 1" at bounding box center [511, 171] width 322 height 81
click at [260, 272] on div "Tripod's Pizza Orders Tripod's Pizza - Matimtiman Orders order queue 1 upcoming…" at bounding box center [850, 396] width 1289 height 653
click at [325, 382] on div "Tripod's Pizza Orders Tripod's Pizza - Matimtiman Orders order queue 1 upcoming…" at bounding box center [850, 396] width 1289 height 653
click at [399, 182] on span "order queue" at bounding box center [397, 169] width 50 height 44
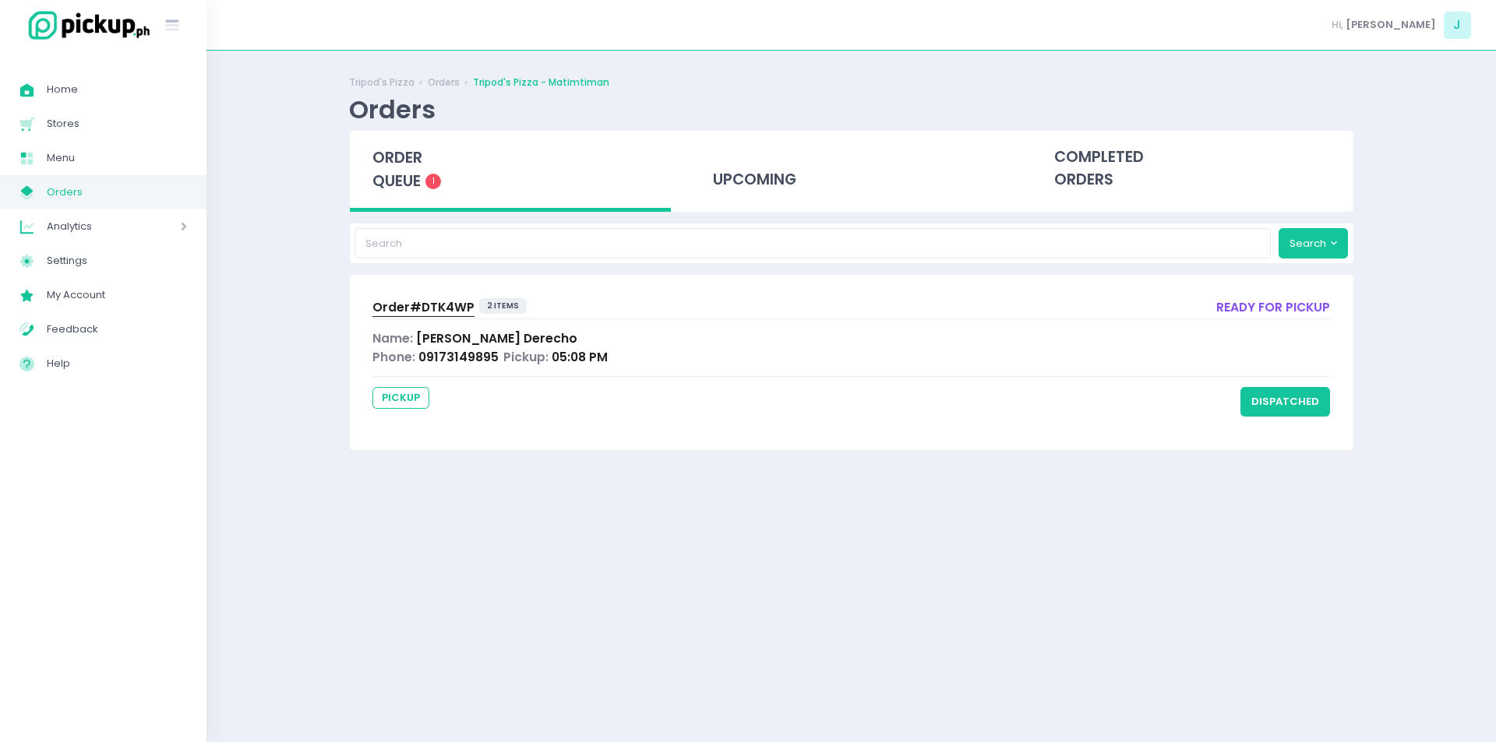
click at [399, 182] on span "order queue" at bounding box center [397, 169] width 50 height 44
click at [305, 362] on div "Tripod's Pizza Orders Tripod's Pizza - Matimtiman Orders order queue 1 upcoming…" at bounding box center [850, 396] width 1289 height 653
click at [381, 192] on div "order queue 1" at bounding box center [511, 171] width 322 height 81
click at [277, 296] on div "Tripod's Pizza Orders Tripod's Pizza - Matimtiman Orders order queue 1 upcoming…" at bounding box center [850, 396] width 1289 height 653
click at [311, 392] on div "Tripod's Pizza Orders Tripod's Pizza - Matimtiman Orders order queue 1 upcoming…" at bounding box center [850, 396] width 1289 height 653
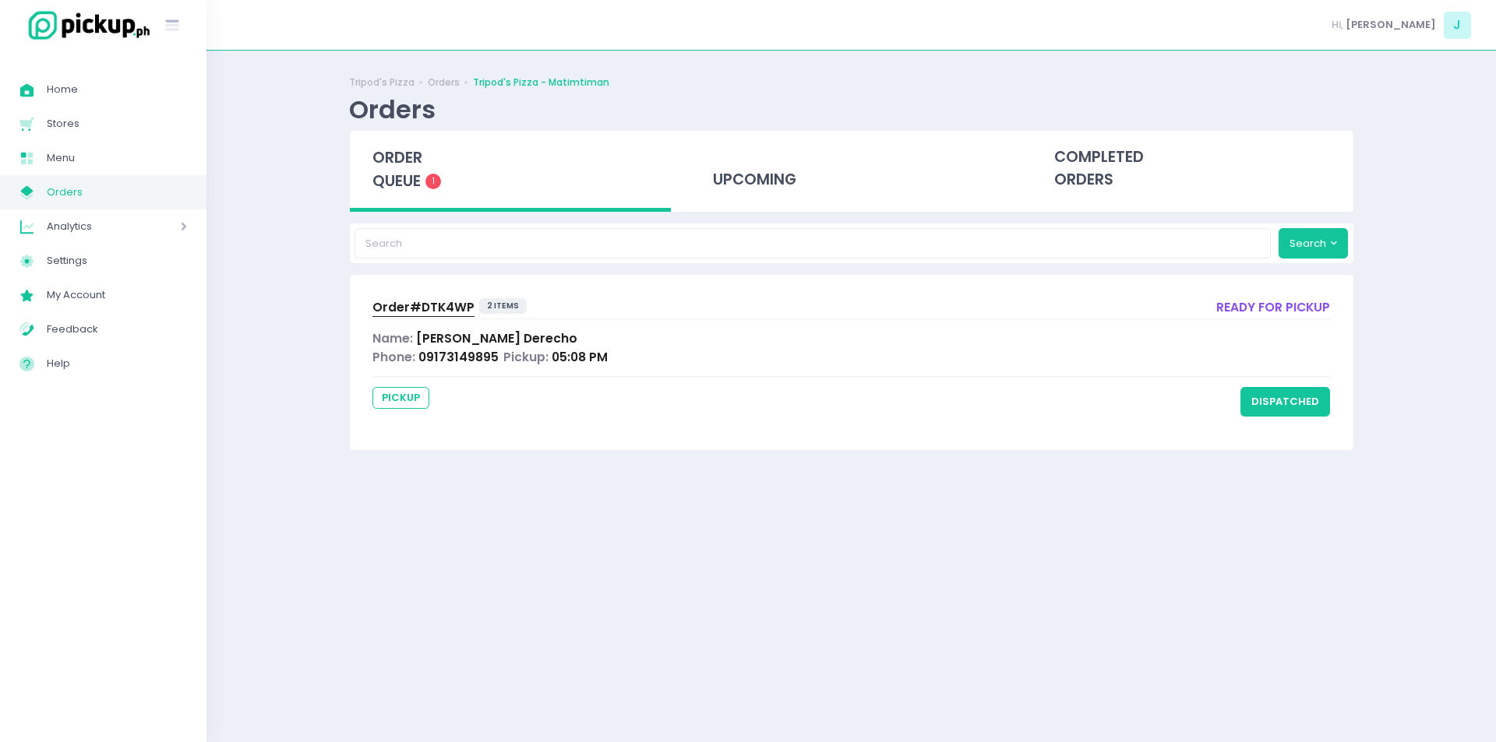
click at [397, 149] on span "order queue" at bounding box center [397, 169] width 50 height 44
click at [281, 260] on div "Tripod's Pizza Orders Tripod's Pizza - Matimtiman Orders order queue 1 upcoming…" at bounding box center [850, 396] width 1289 height 653
click at [390, 167] on span "order queue" at bounding box center [397, 169] width 50 height 44
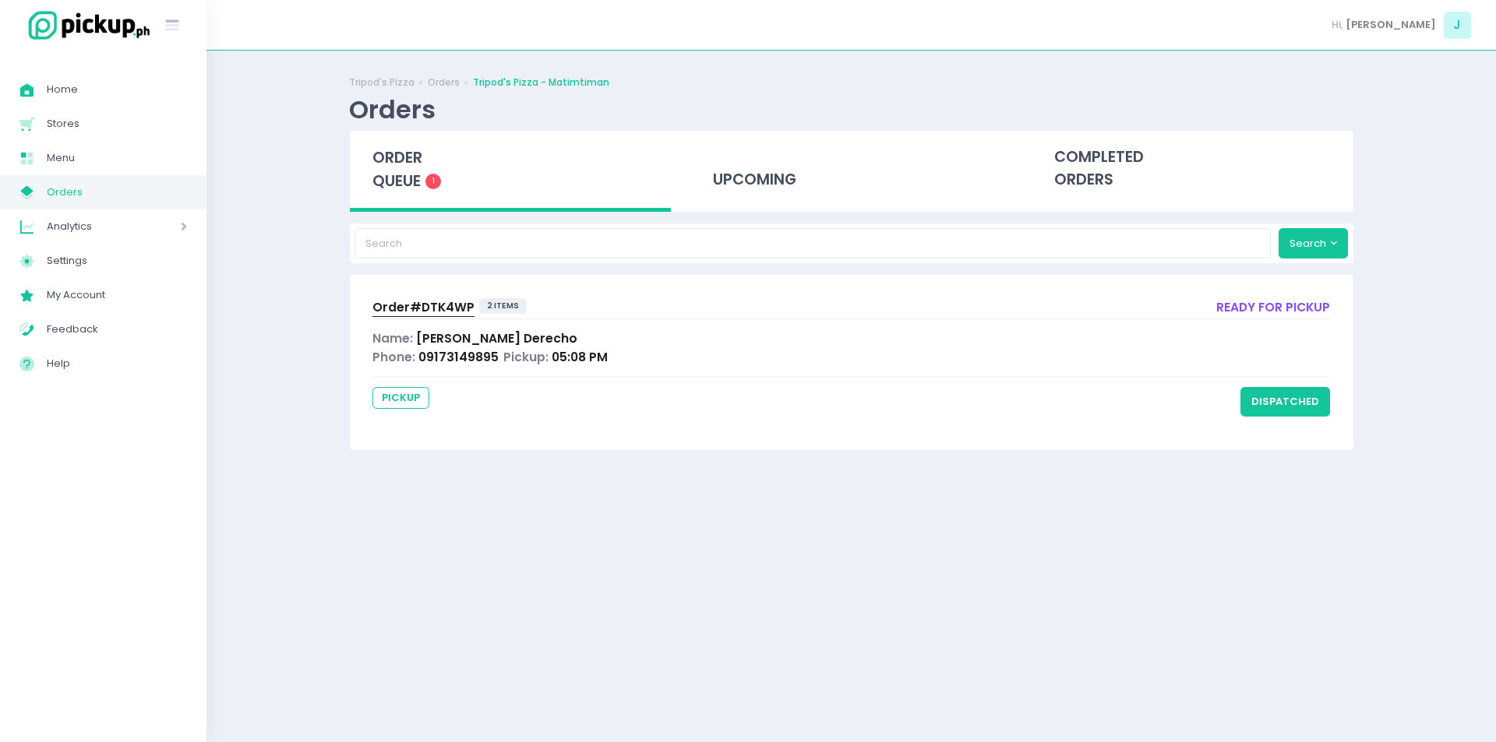
click at [390, 167] on span "order queue" at bounding box center [397, 169] width 50 height 44
click at [323, 400] on div "Tripod's Pizza Orders Tripod's Pizza - Matimtiman Orders order queue 1 upcoming…" at bounding box center [850, 396] width 1289 height 653
click at [371, 153] on div "order queue 1" at bounding box center [511, 171] width 322 height 81
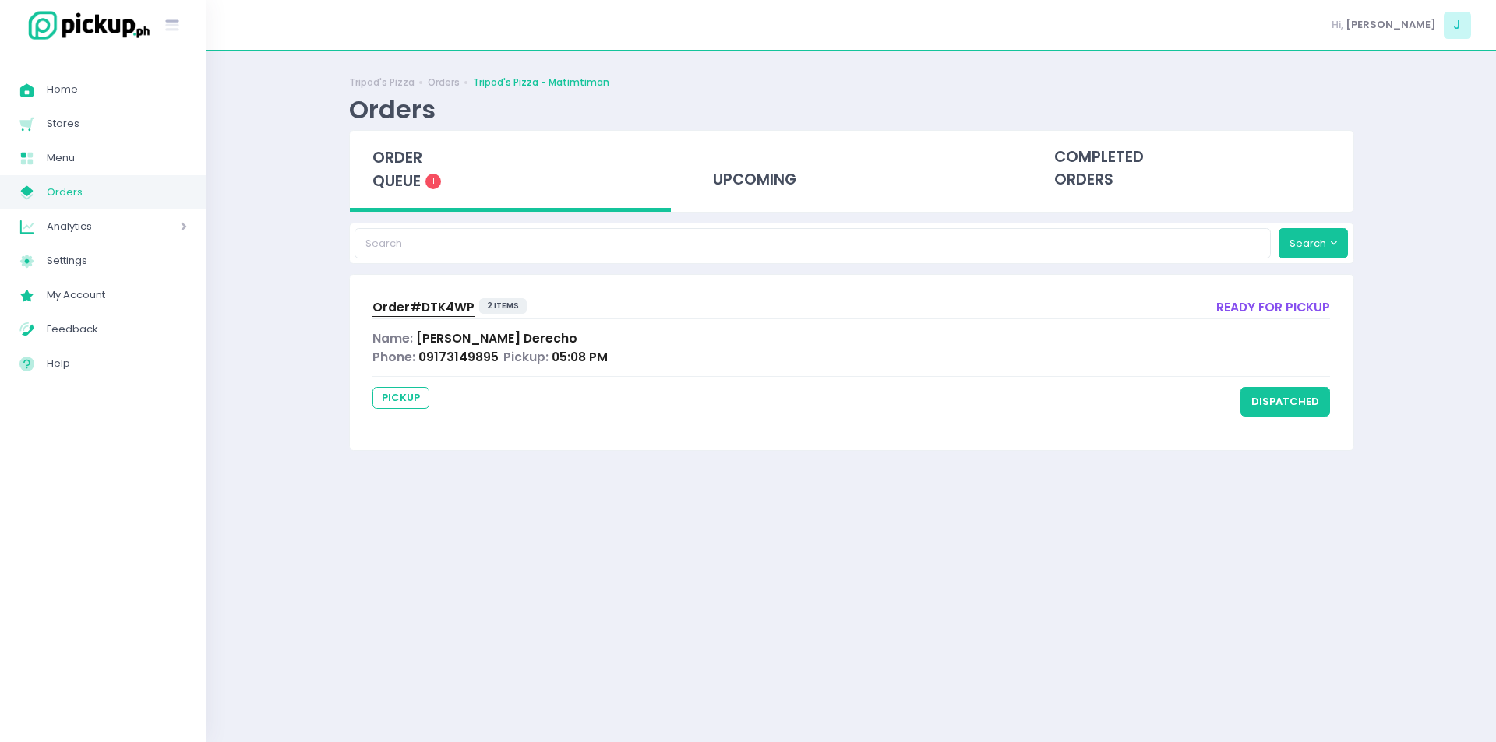
click at [414, 173] on span "order queue" at bounding box center [397, 169] width 50 height 44
click at [401, 170] on div "order queue 1" at bounding box center [511, 171] width 322 height 81
click at [284, 415] on div "Tripod's Pizza Orders Tripod's Pizza - Matimtiman Orders order queue 1 upcoming…" at bounding box center [850, 396] width 1289 height 653
click at [303, 245] on div "Tripod's Pizza Orders Tripod's Pizza - Matimtiman Orders order queue 1 upcoming…" at bounding box center [850, 396] width 1289 height 653
click at [409, 193] on div "order queue 1" at bounding box center [511, 171] width 322 height 81
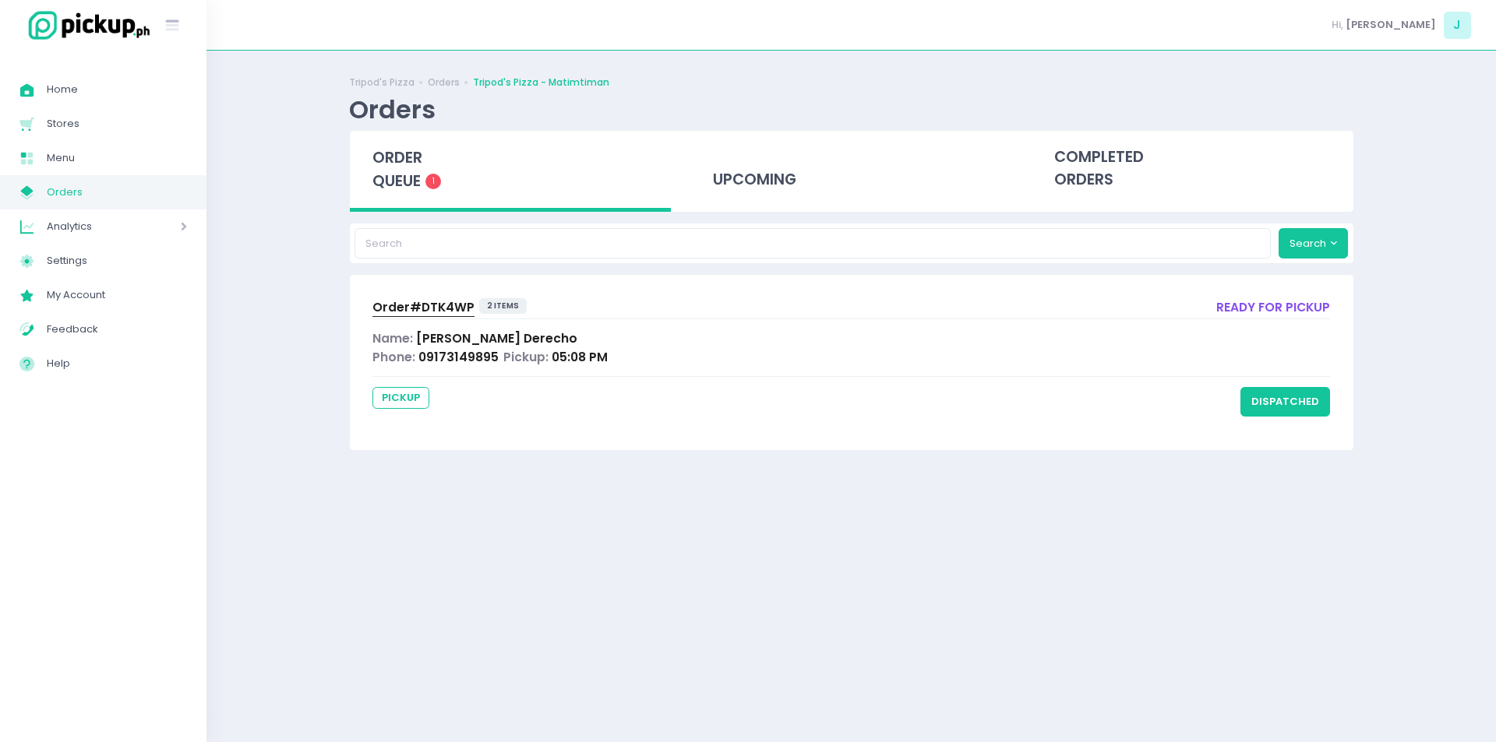
click at [409, 193] on div "order queue 1" at bounding box center [511, 171] width 322 height 81
click at [1270, 406] on button "dispatched" at bounding box center [1285, 402] width 90 height 30
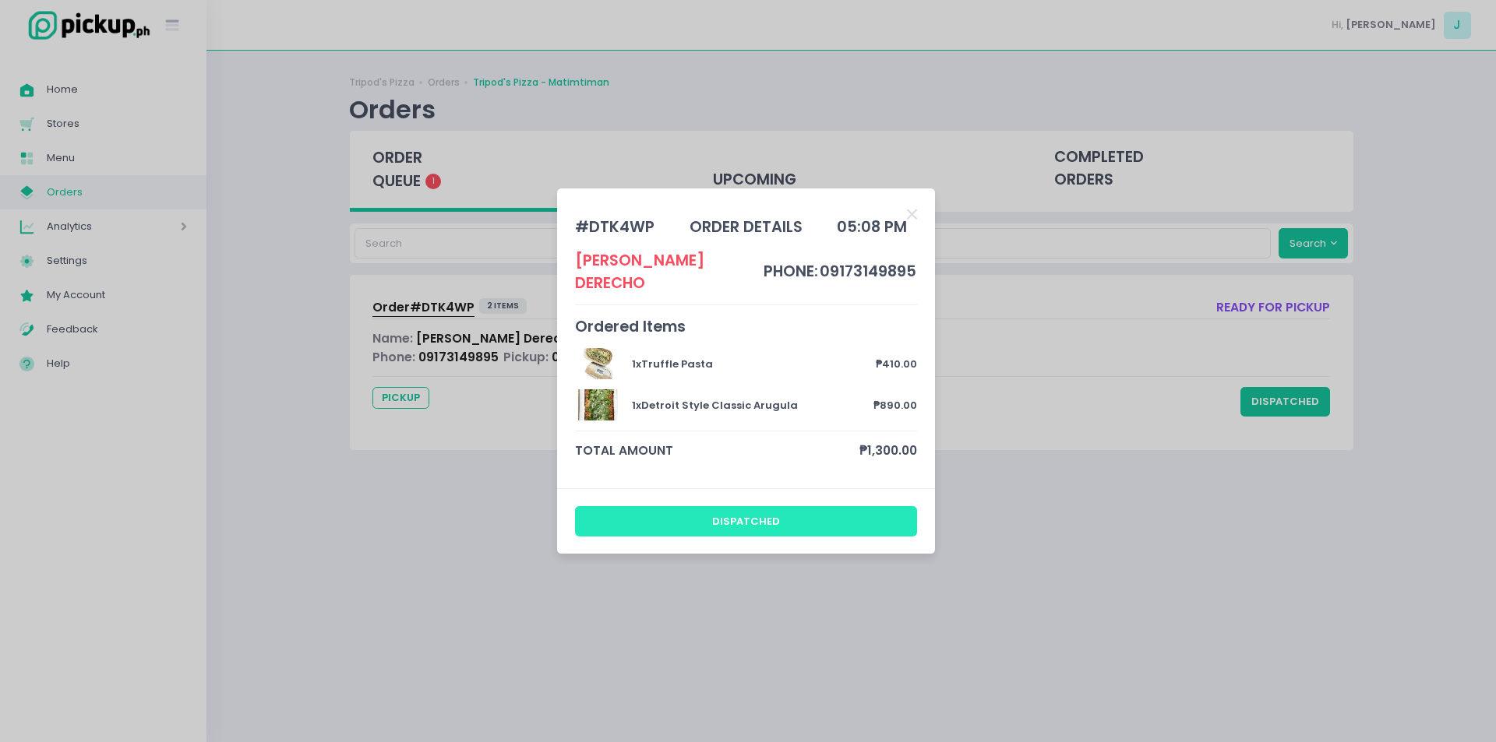
click at [747, 511] on button "dispatched" at bounding box center [746, 521] width 343 height 30
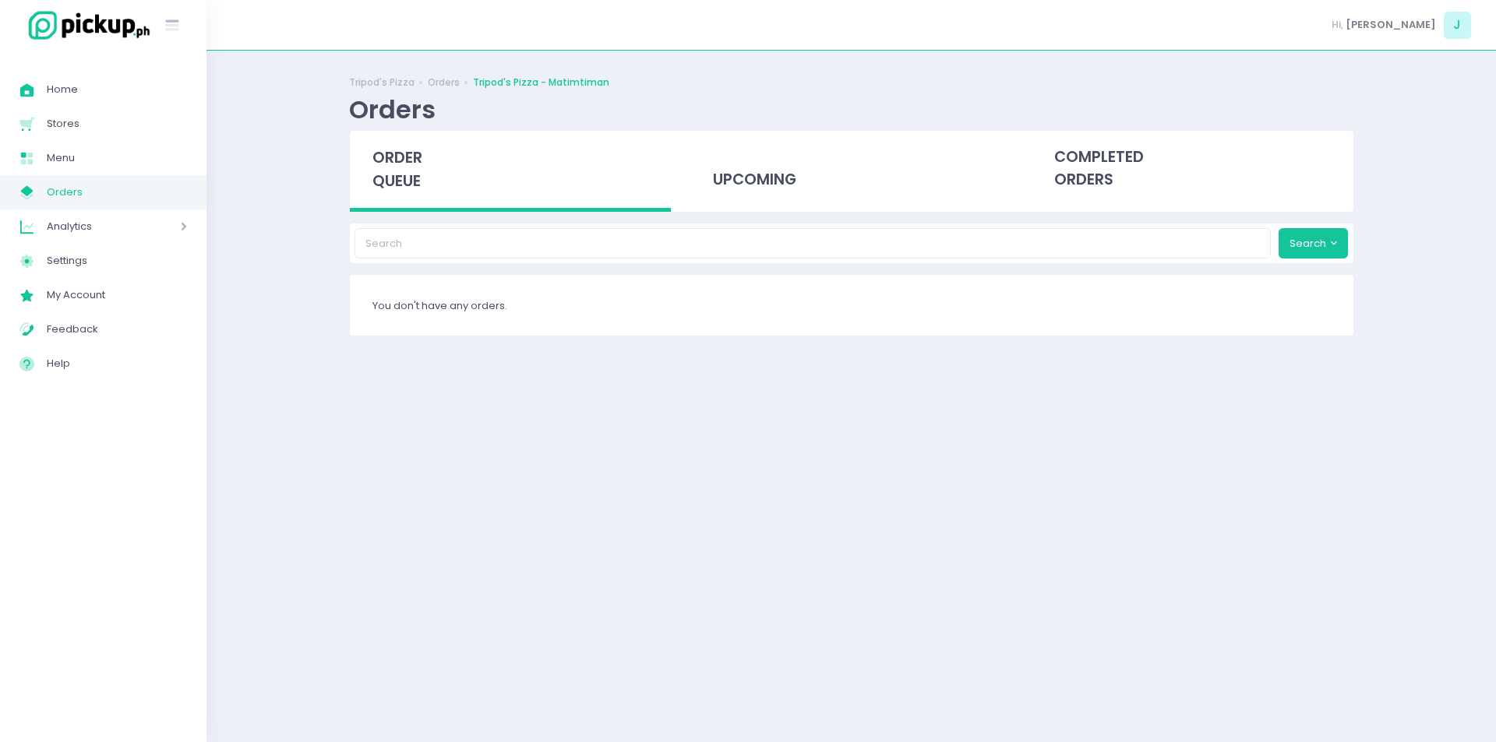
click at [413, 208] on div "order queue" at bounding box center [511, 171] width 322 height 81
click at [405, 151] on span "order queue" at bounding box center [397, 169] width 50 height 44
click at [298, 450] on div "Tripod's Pizza Orders Tripod's Pizza - Matimtiman Orders order queue upcoming c…" at bounding box center [850, 396] width 1289 height 653
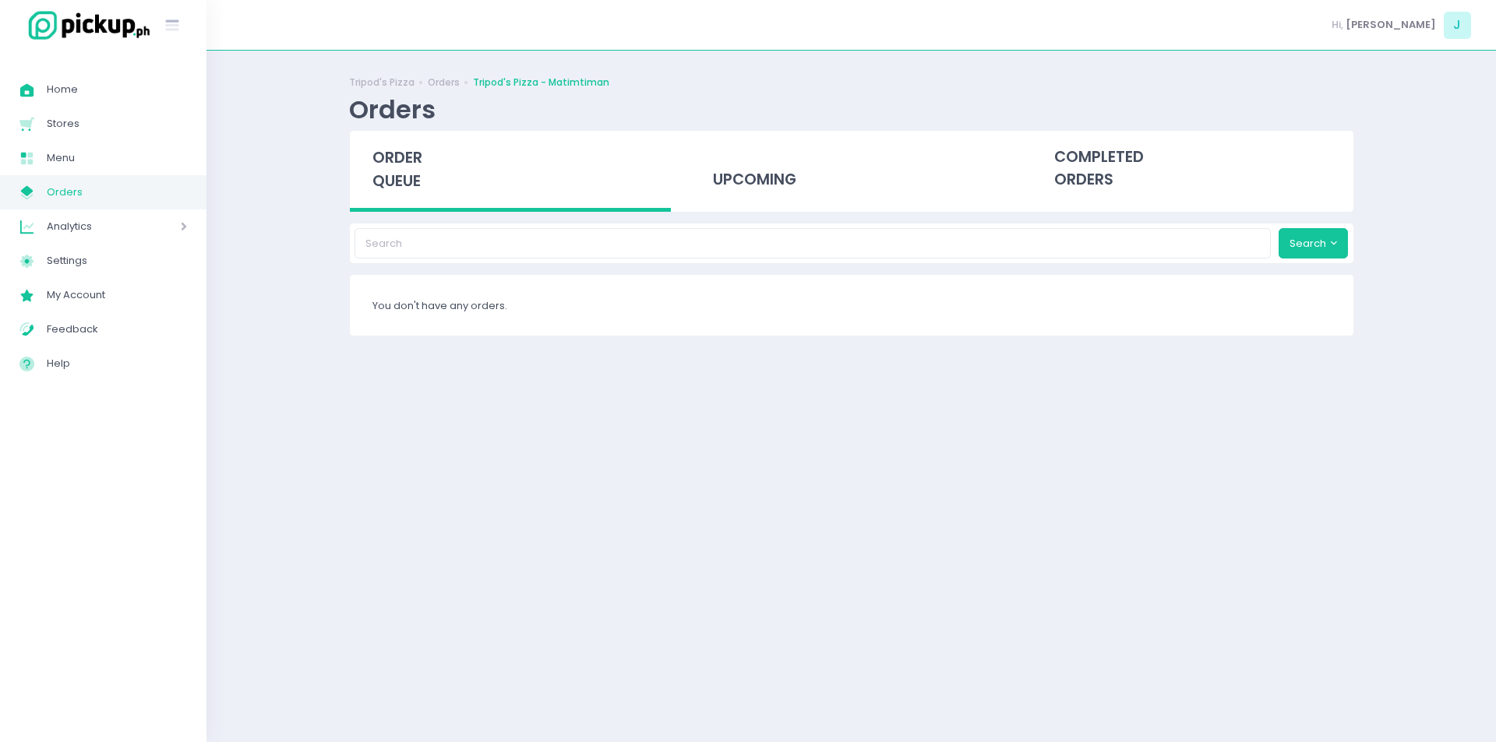
click at [159, 211] on div "Analytics Created with Sketch. Analytics" at bounding box center [103, 227] width 206 height 34
click at [409, 161] on span "order queue" at bounding box center [397, 169] width 50 height 44
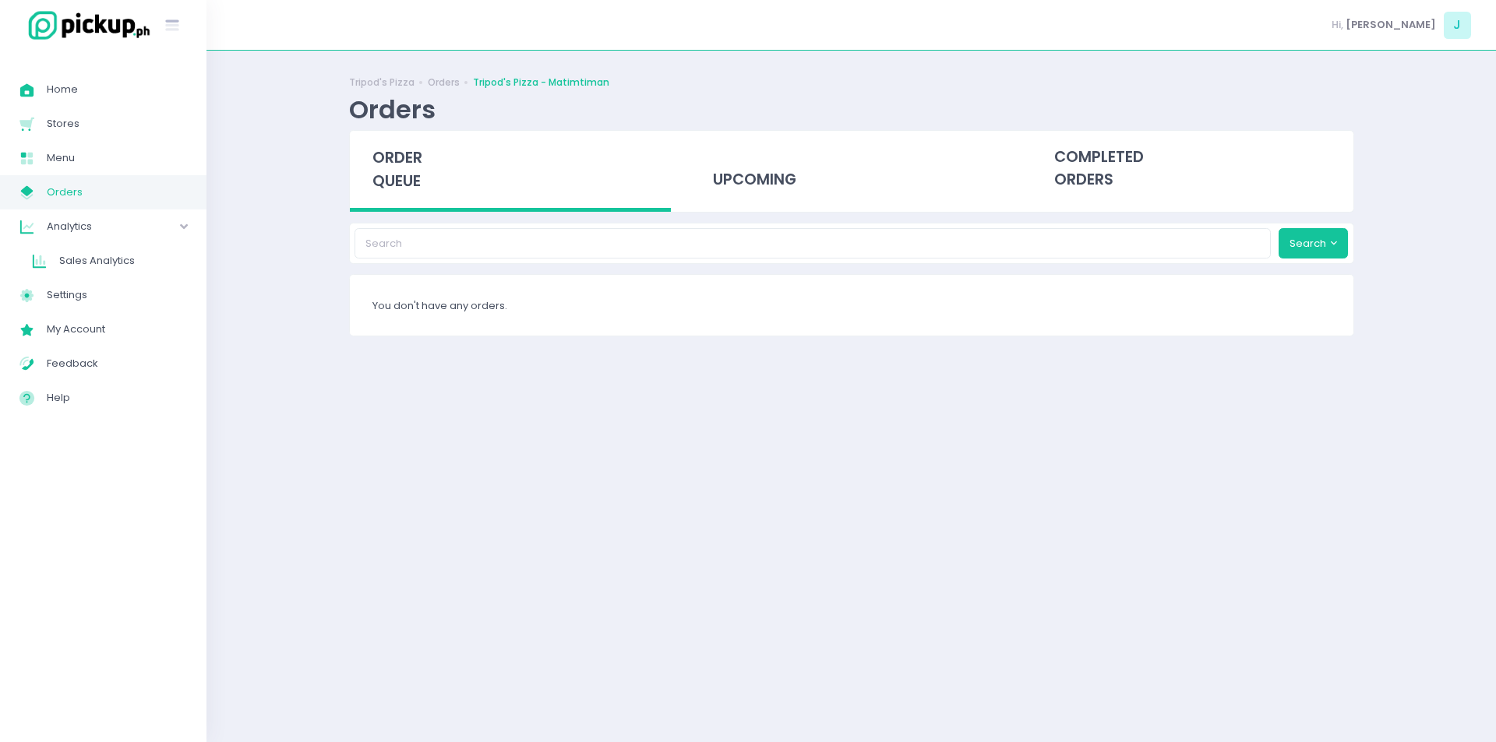
click at [409, 161] on span "order queue" at bounding box center [397, 169] width 50 height 44
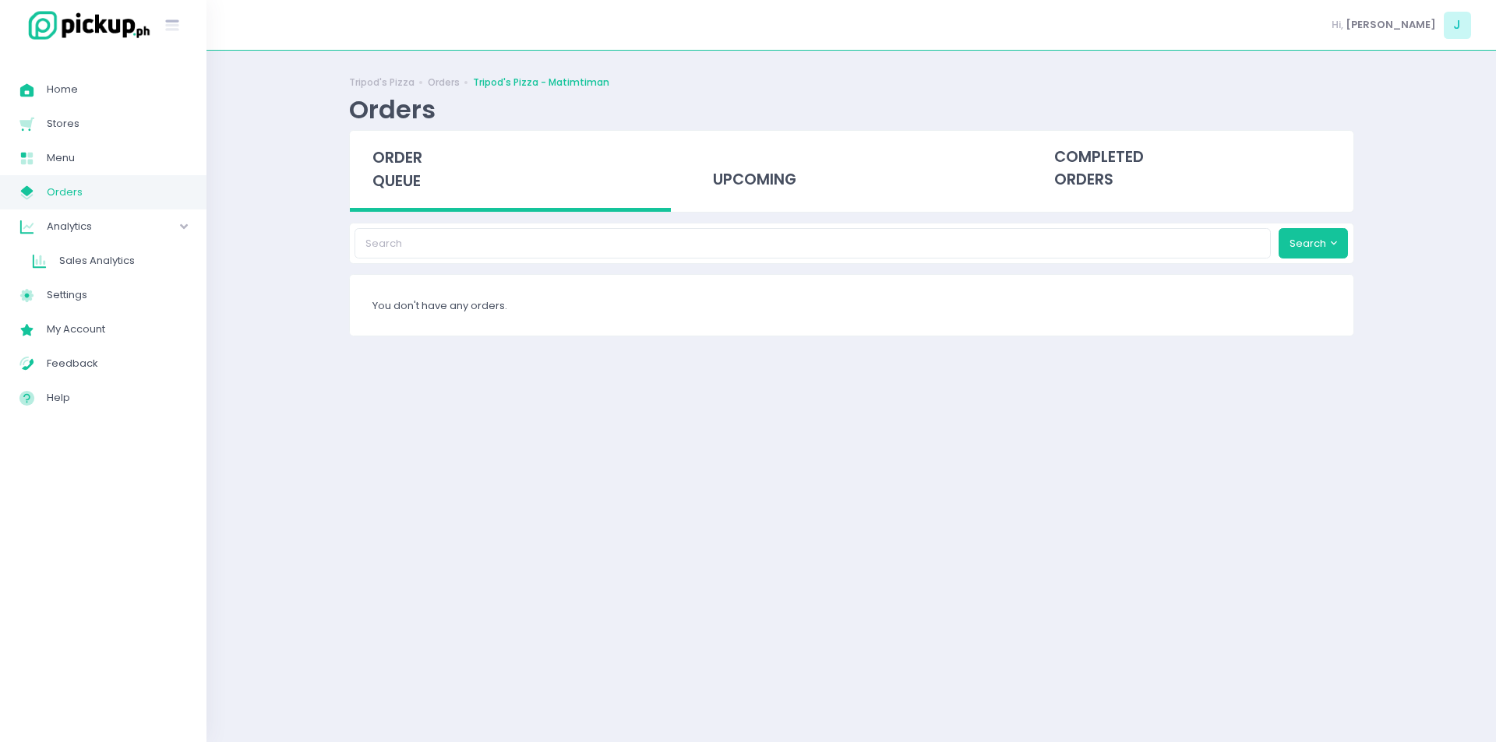
click at [409, 161] on span "order queue" at bounding box center [397, 169] width 50 height 44
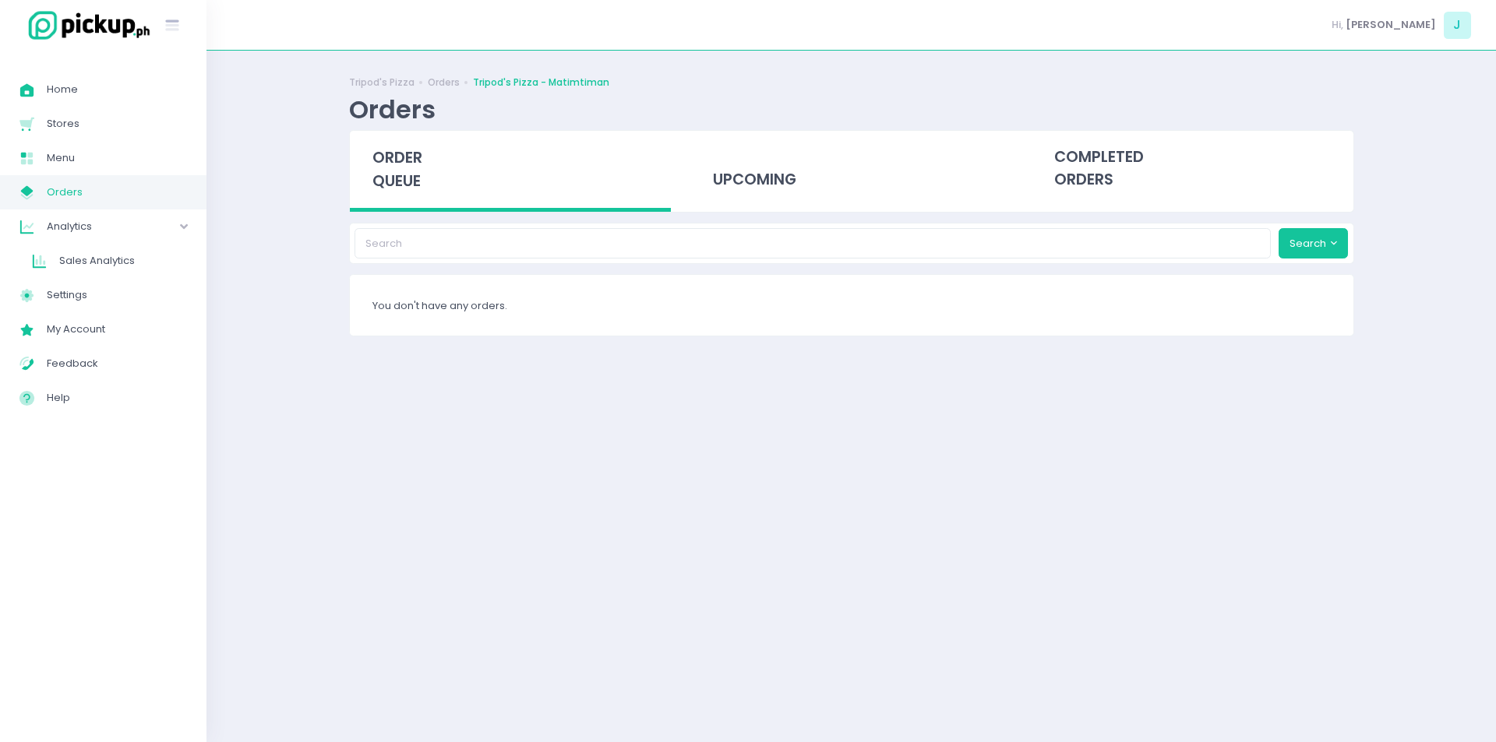
click at [409, 161] on span "order queue" at bounding box center [397, 169] width 50 height 44
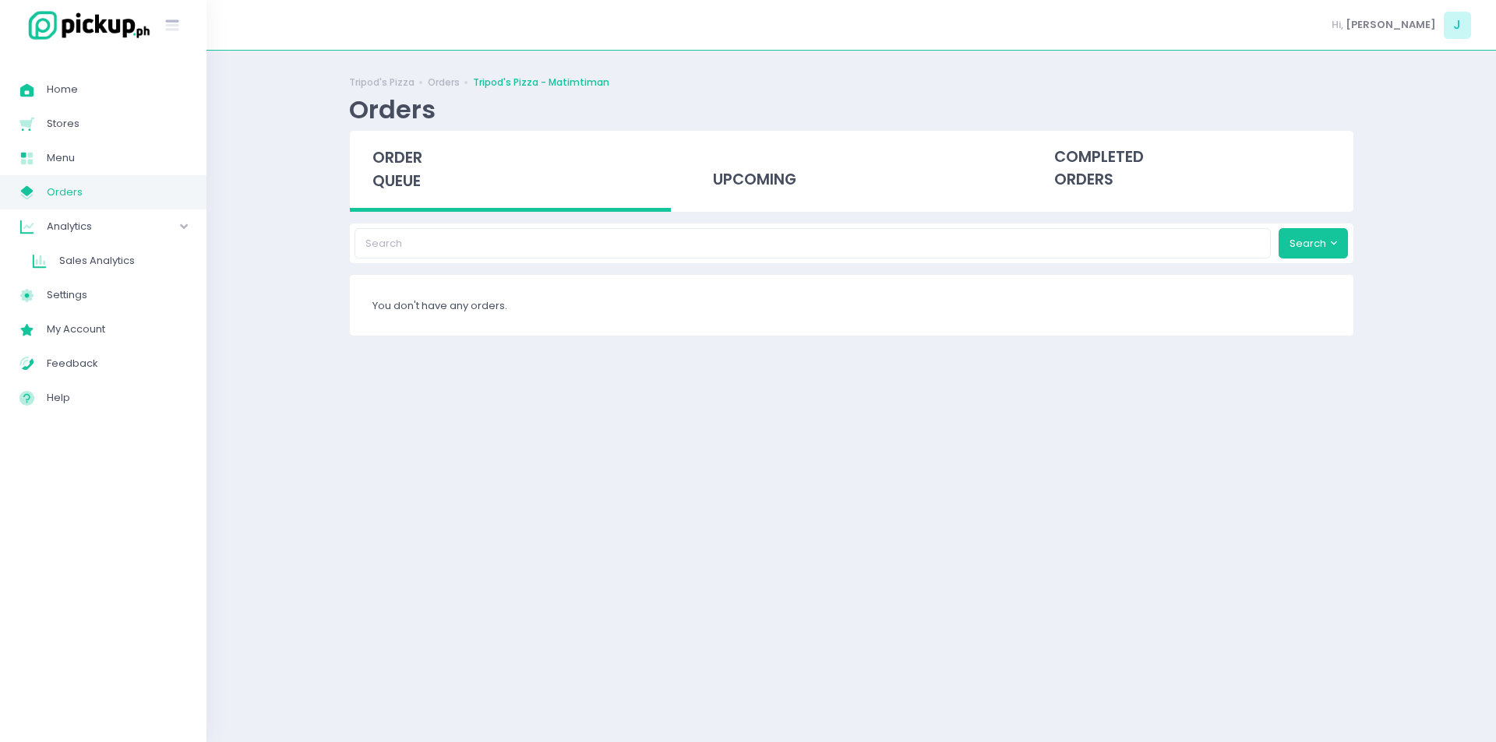
click at [422, 178] on div "order queue" at bounding box center [511, 171] width 322 height 81
click at [417, 174] on span "order queue" at bounding box center [397, 169] width 50 height 44
click at [417, 175] on span "order queue" at bounding box center [397, 169] width 50 height 44
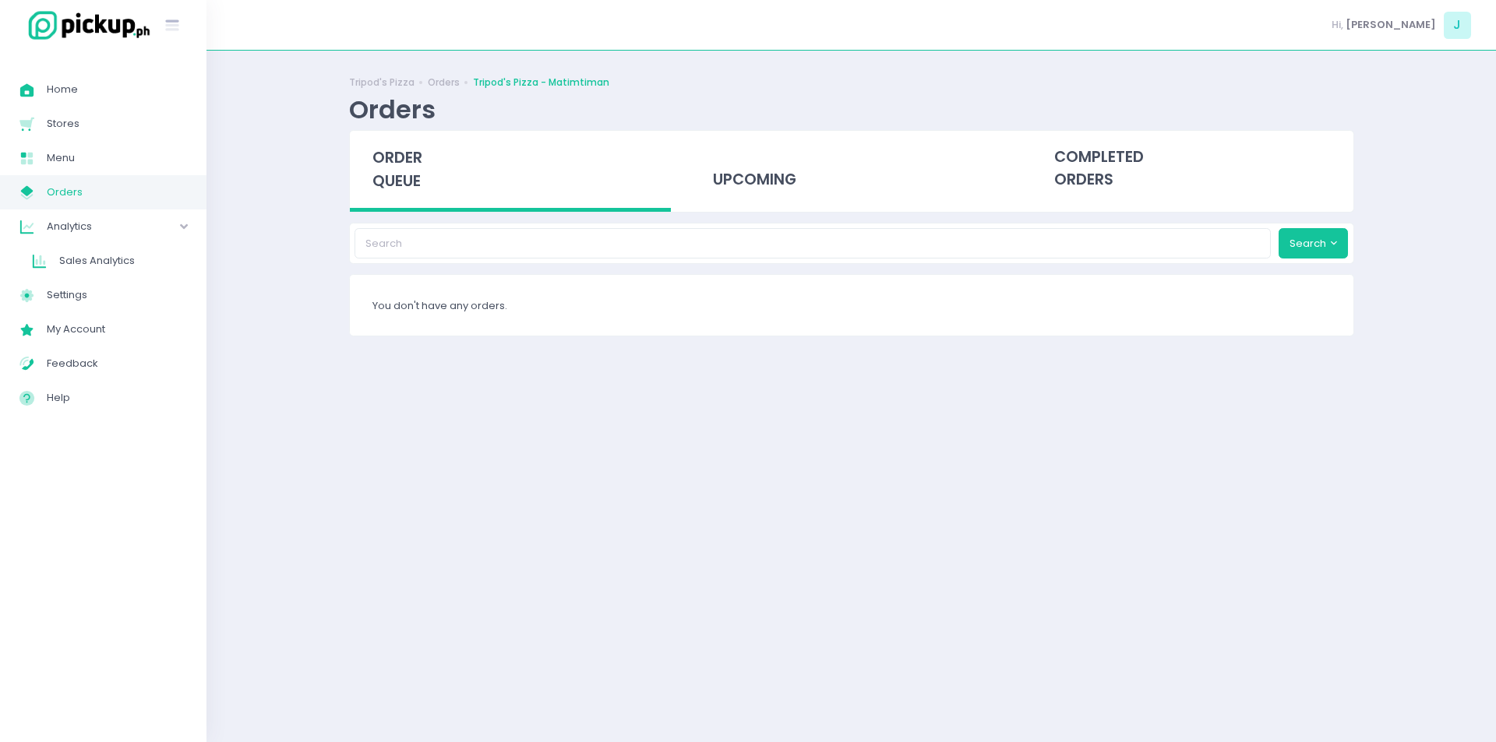
click at [417, 175] on span "order queue" at bounding box center [397, 169] width 50 height 44
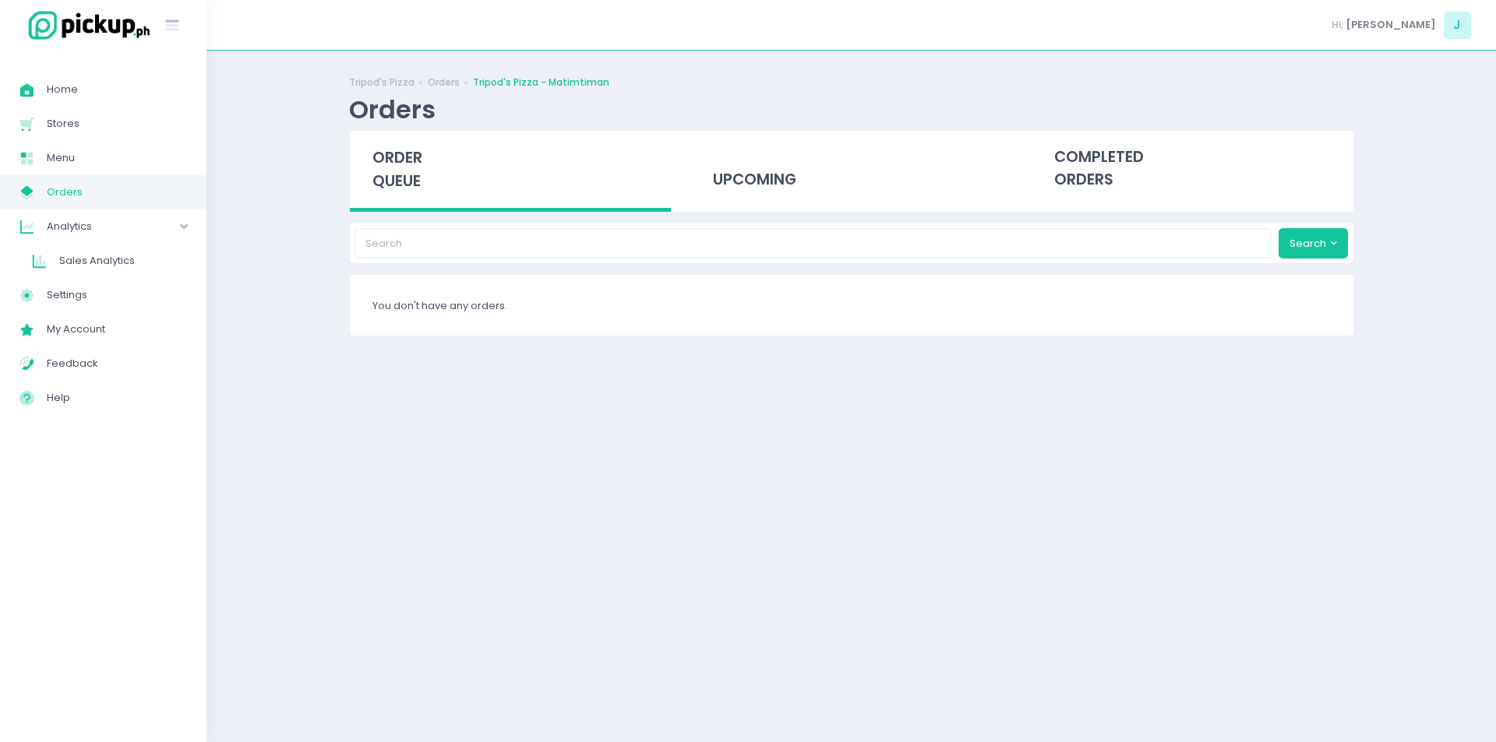
click at [417, 175] on span "order queue" at bounding box center [397, 169] width 50 height 44
click at [397, 154] on span "order queue" at bounding box center [397, 169] width 50 height 44
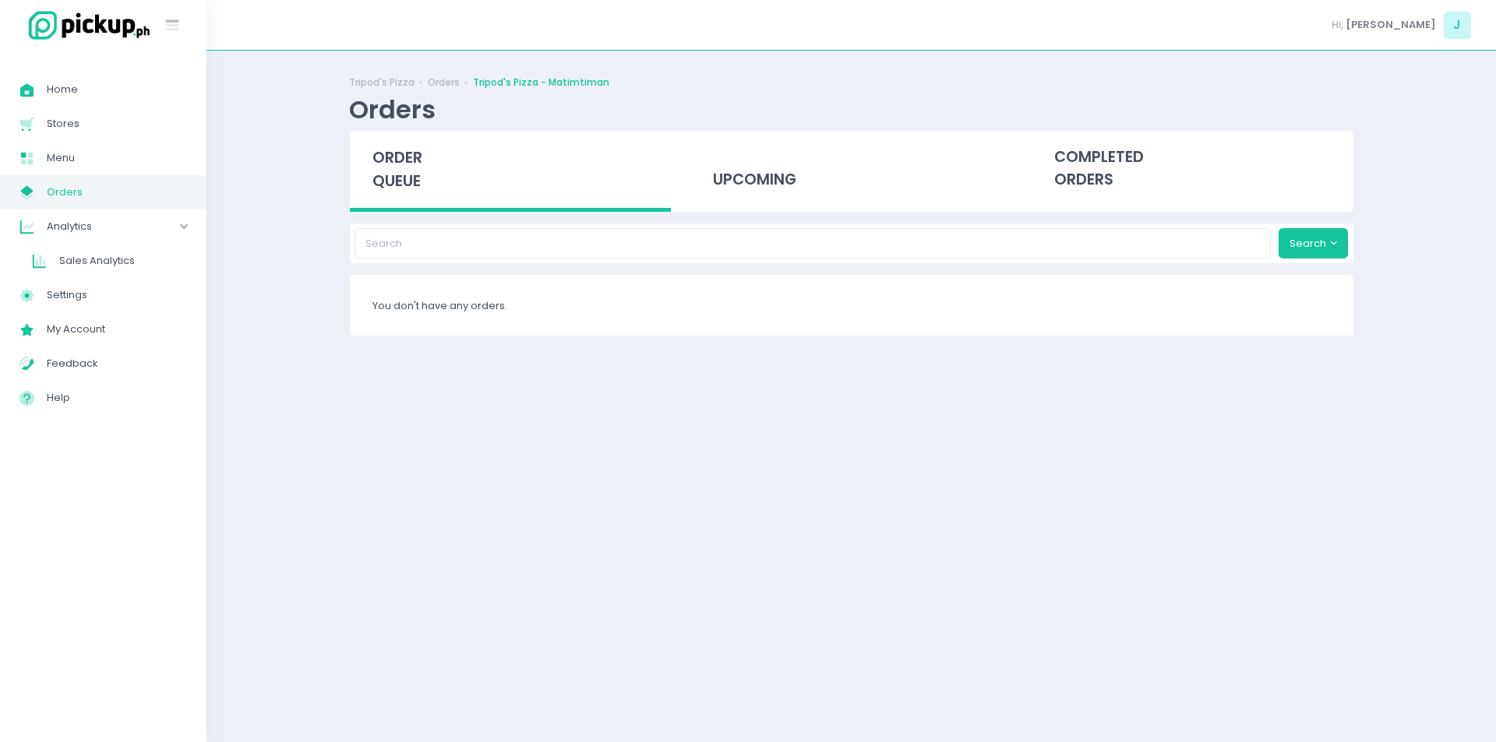
click at [397, 154] on span "order queue" at bounding box center [397, 169] width 50 height 44
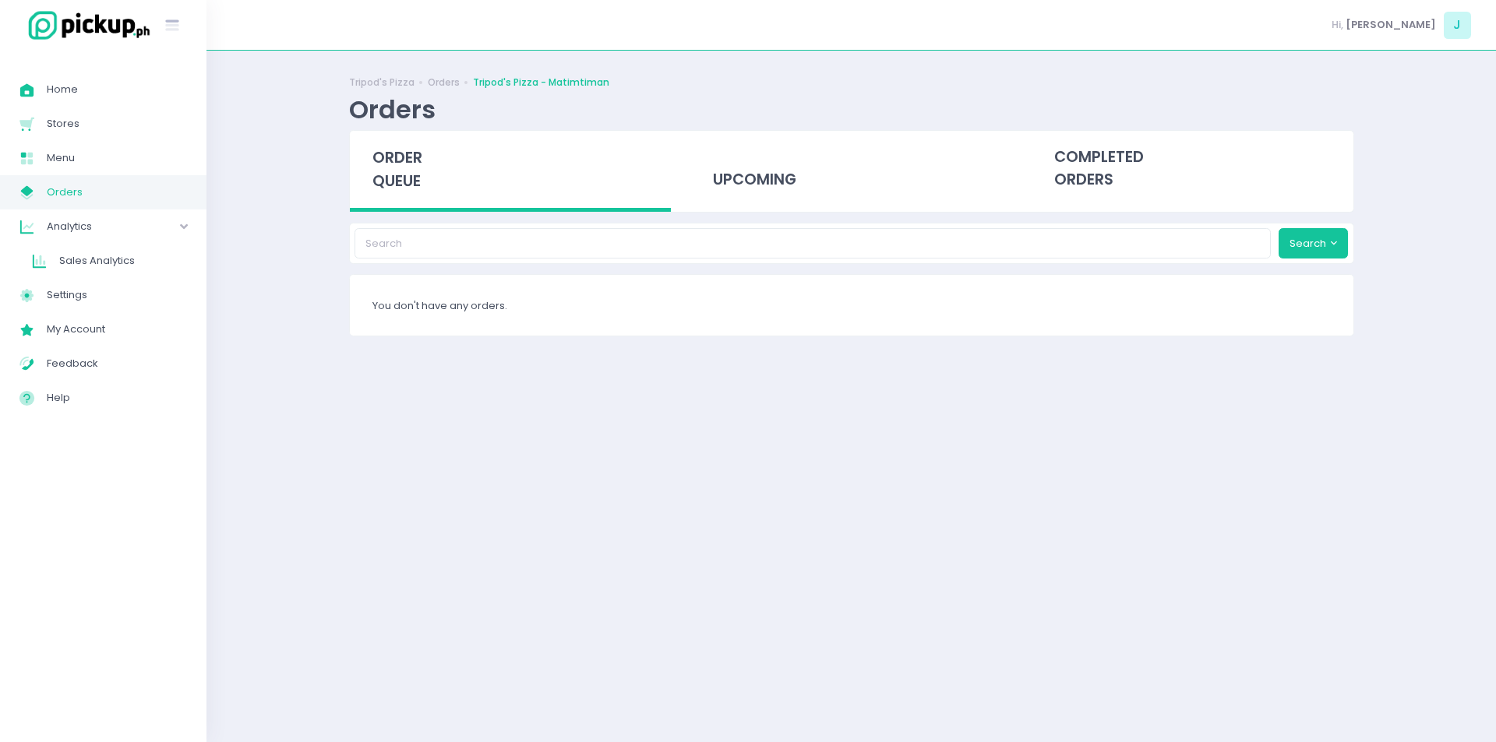
click at [397, 154] on span "order queue" at bounding box center [397, 169] width 50 height 44
click at [383, 137] on div "order queue" at bounding box center [511, 171] width 322 height 81
click at [410, 184] on span "order queue" at bounding box center [397, 169] width 50 height 44
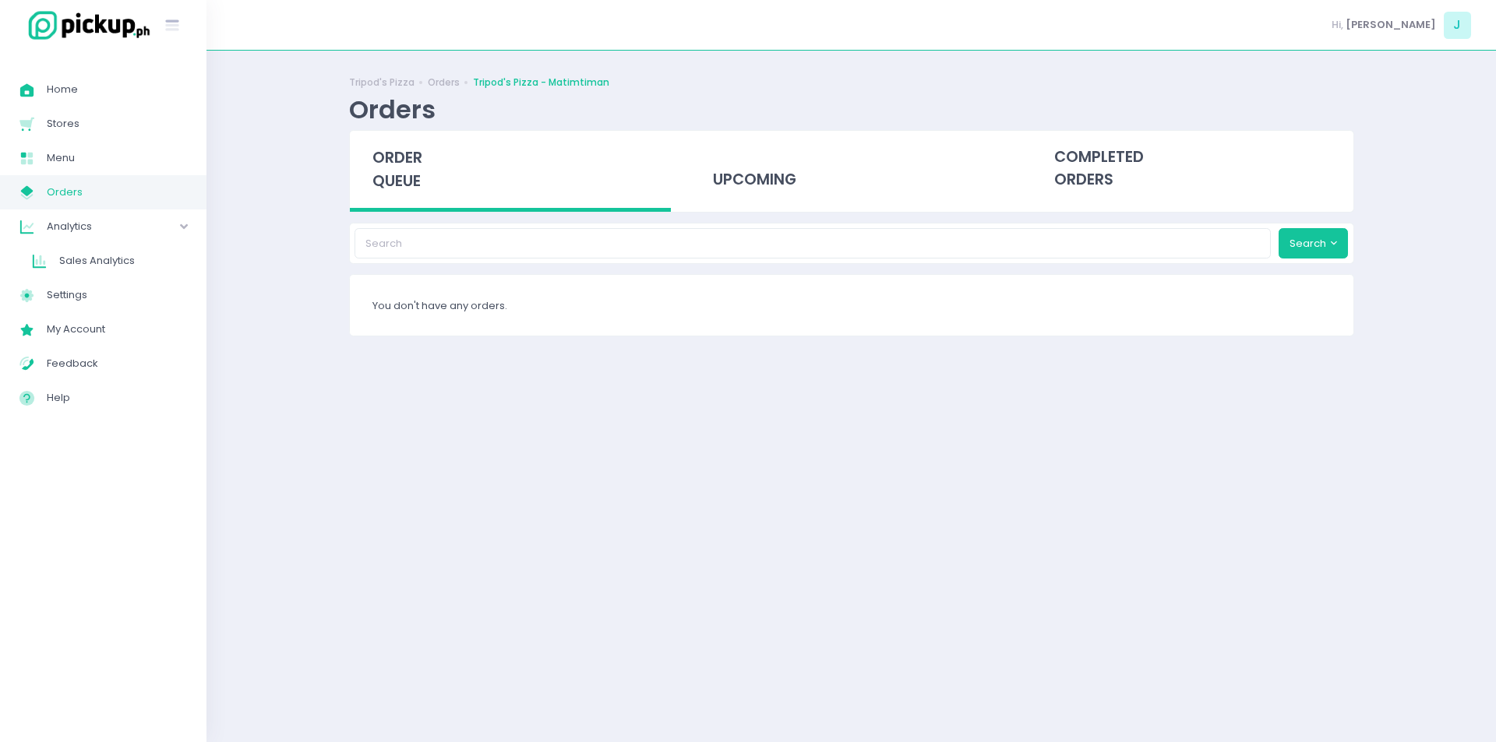
click at [410, 184] on span "order queue" at bounding box center [397, 169] width 50 height 44
click at [407, 171] on span "order queue" at bounding box center [397, 169] width 50 height 44
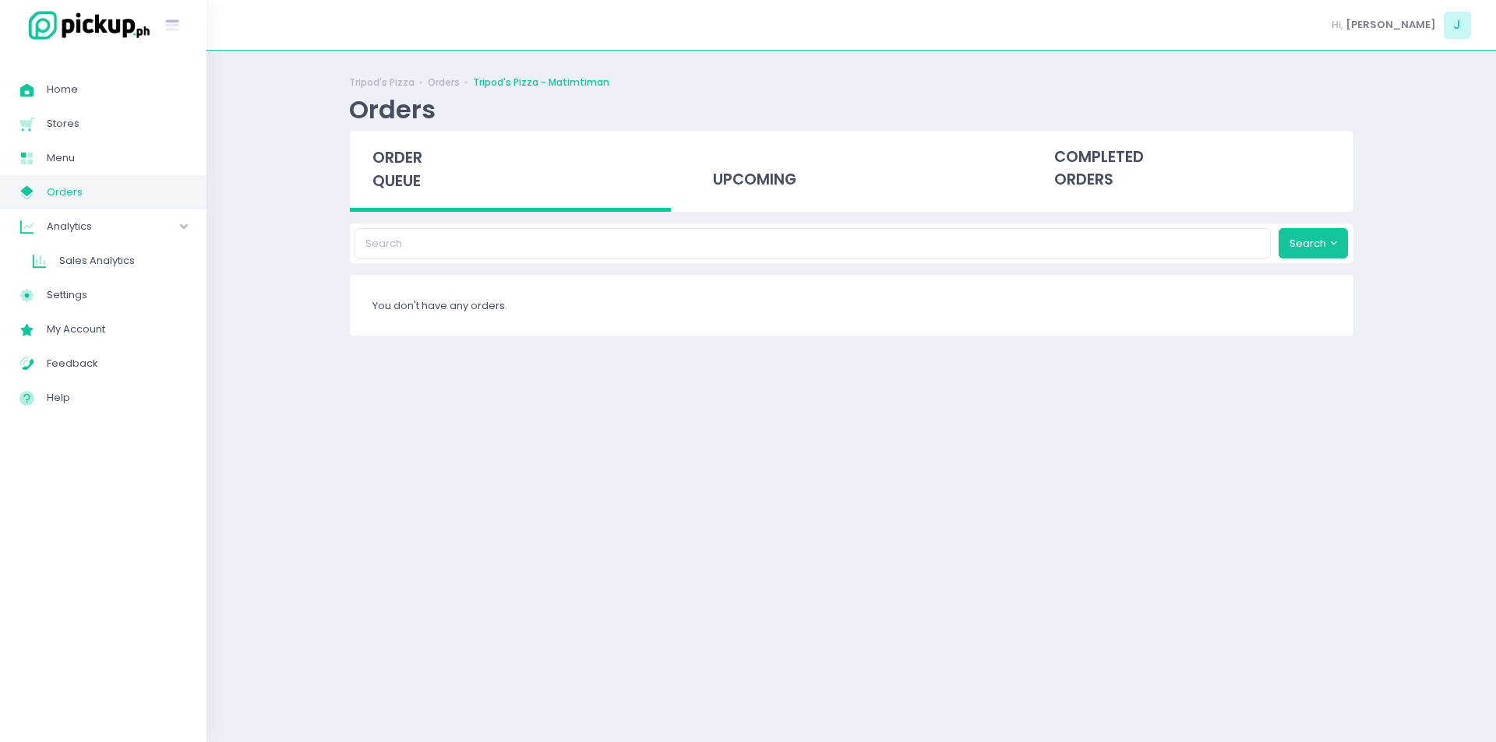
click at [407, 171] on span "order queue" at bounding box center [397, 169] width 50 height 44
click at [439, 192] on div "order queue" at bounding box center [511, 171] width 322 height 81
click at [435, 130] on div "order queue upcoming completed orders" at bounding box center [851, 171] width 1005 height 83
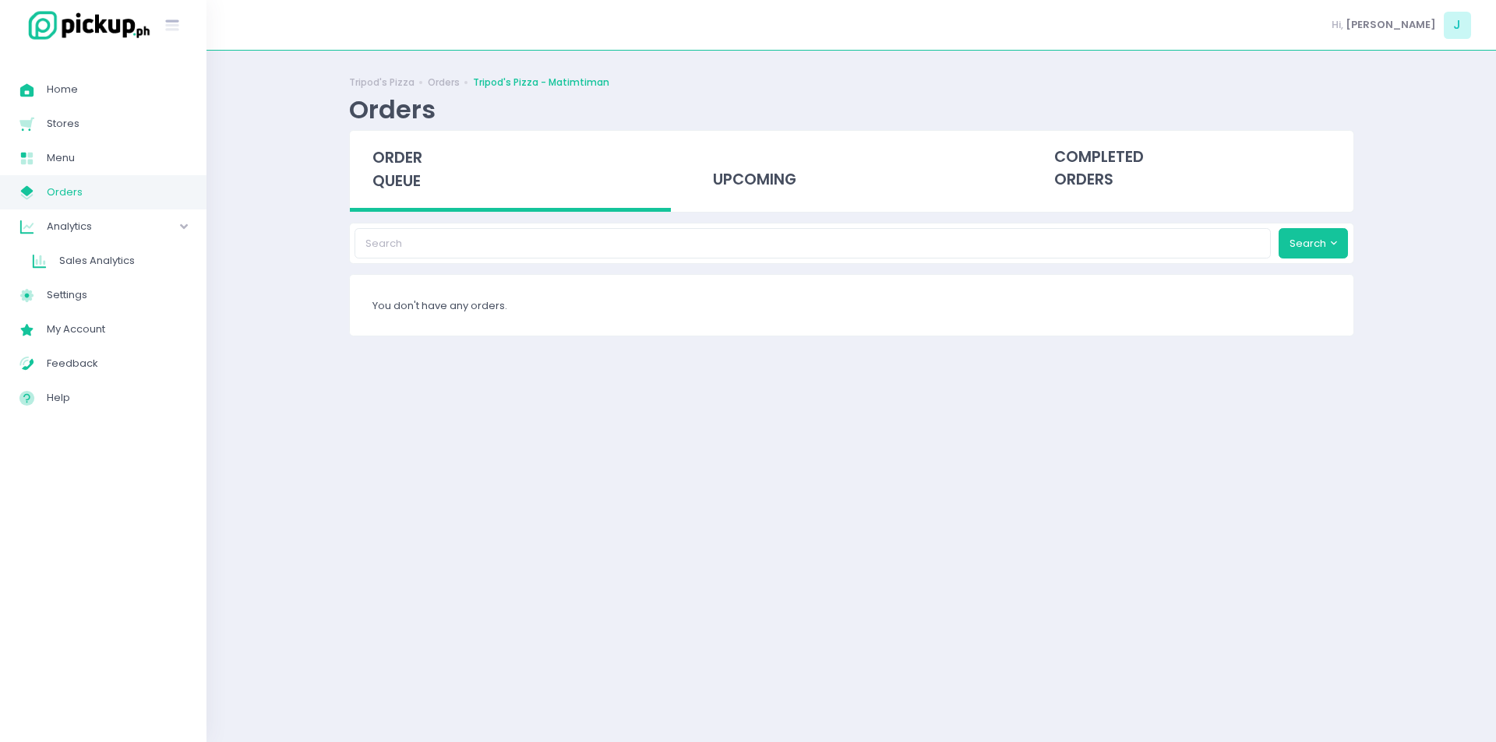
click at [383, 139] on div "order queue" at bounding box center [511, 171] width 322 height 81
click at [386, 199] on div "order queue" at bounding box center [511, 171] width 322 height 81
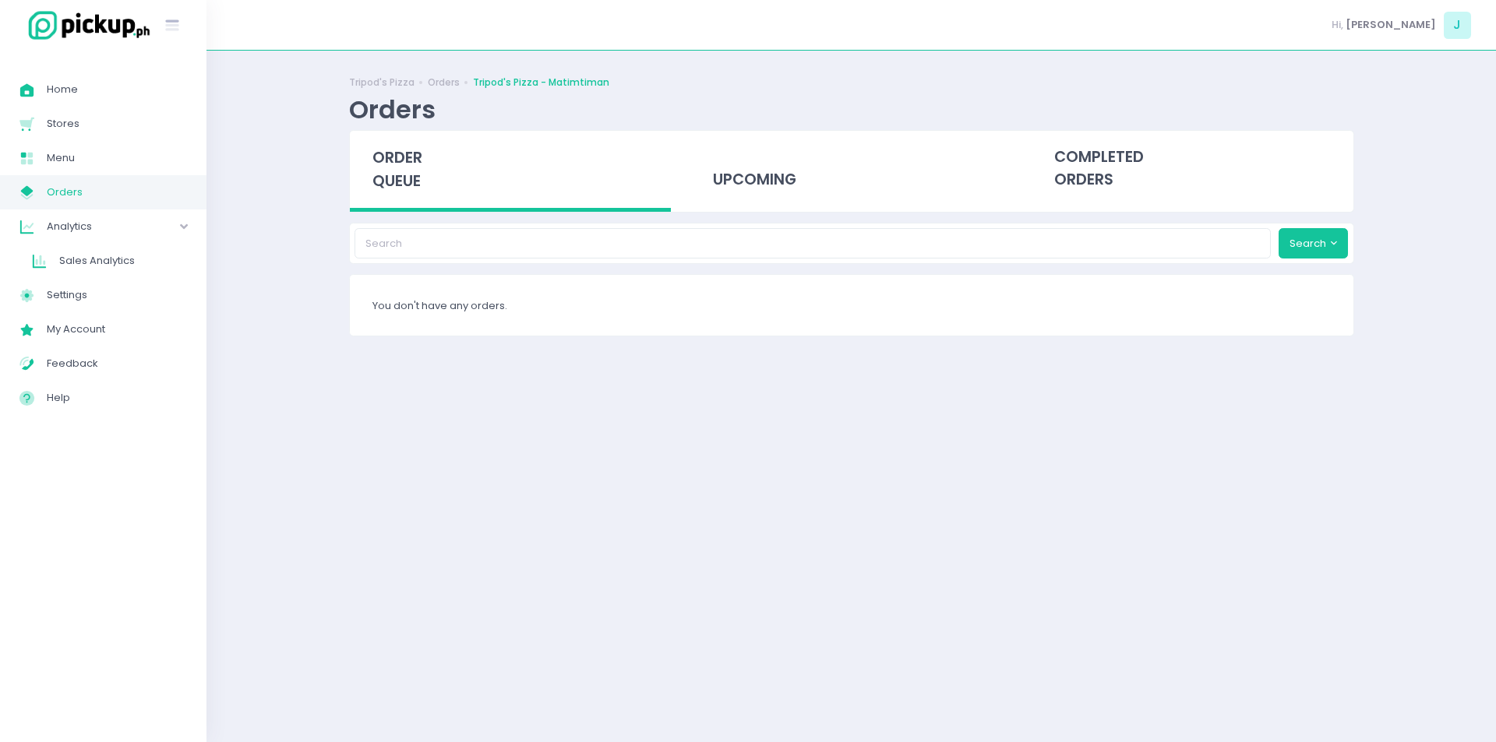
click at [410, 156] on span "order queue" at bounding box center [397, 169] width 50 height 44
click at [386, 176] on span "order queue" at bounding box center [397, 169] width 50 height 44
click at [407, 174] on span "order queue" at bounding box center [397, 169] width 50 height 44
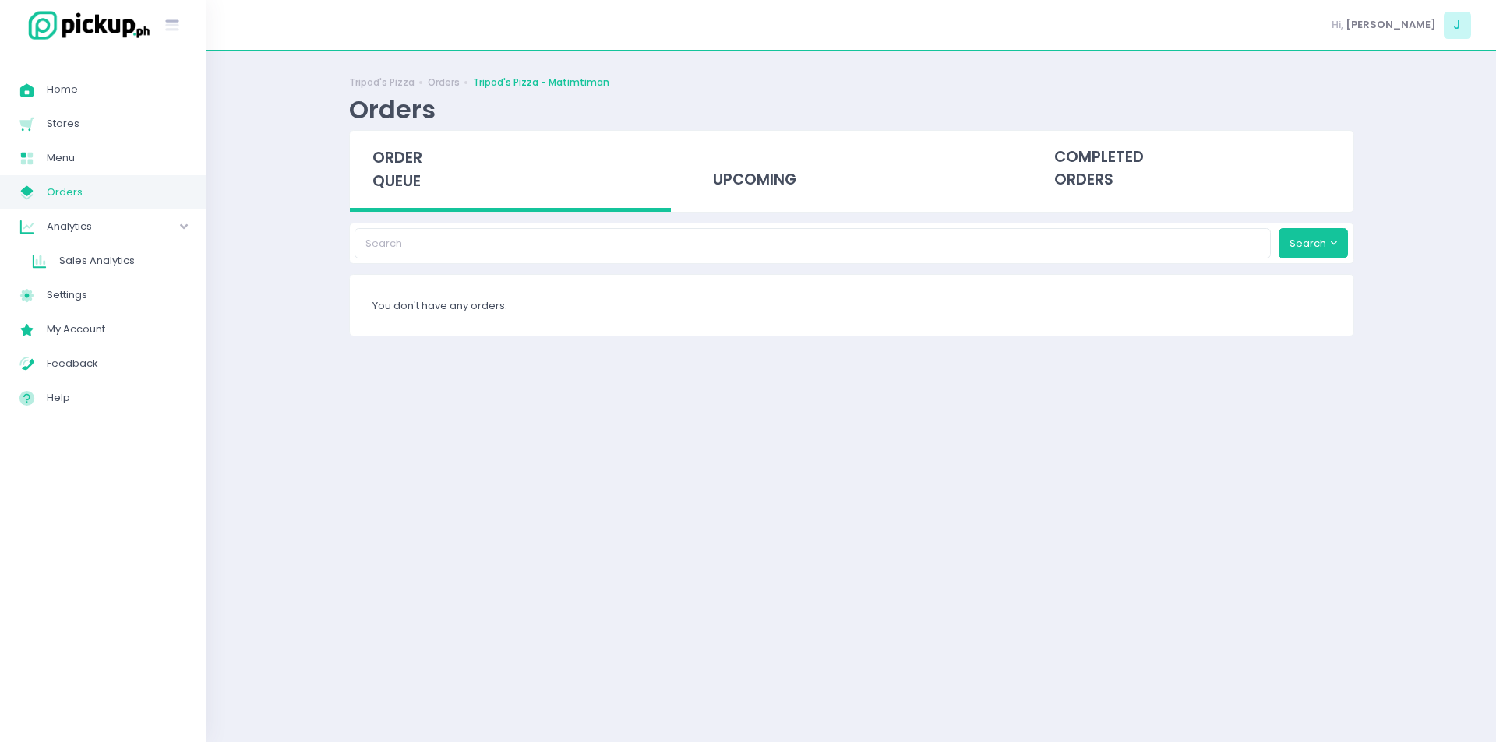
click at [407, 174] on span "order queue" at bounding box center [397, 169] width 50 height 44
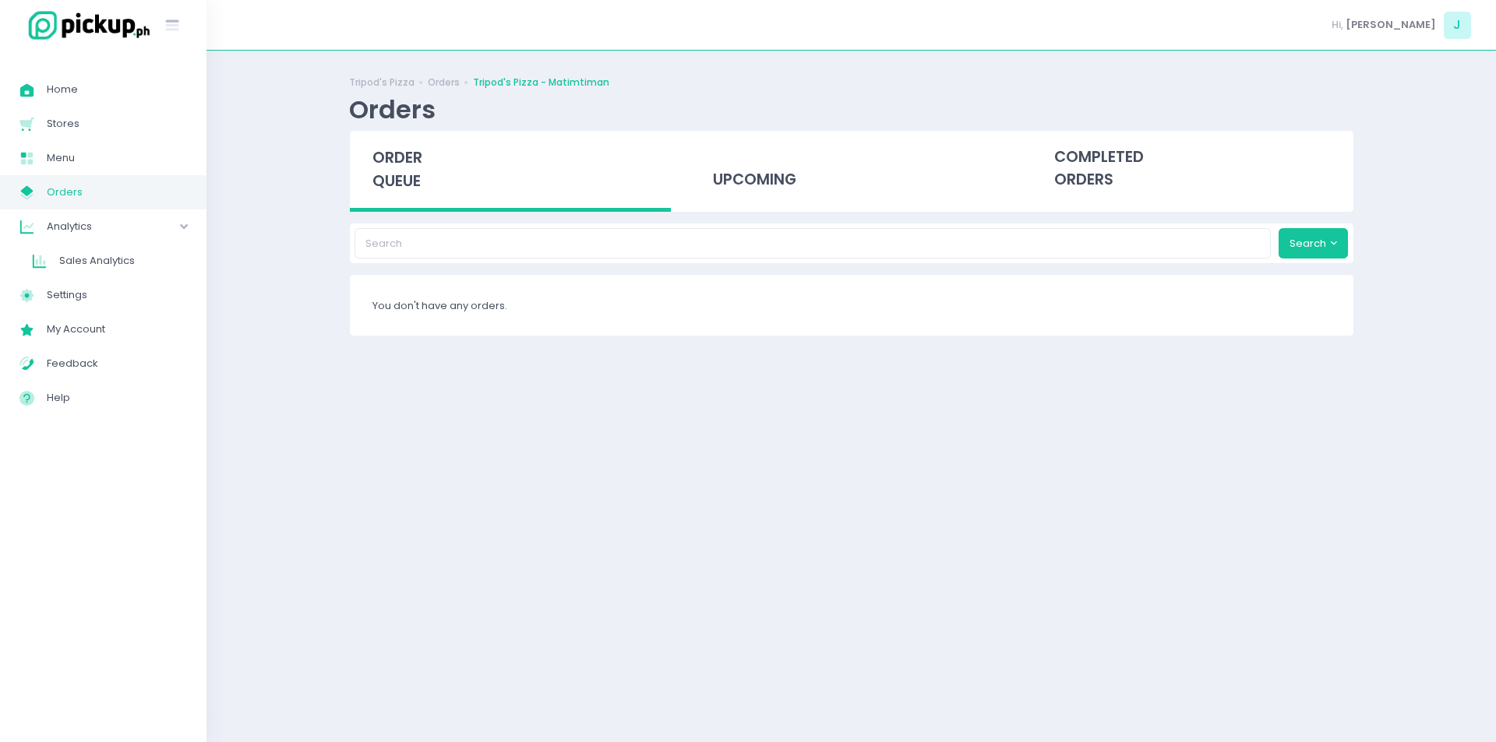
click at [407, 174] on span "order queue" at bounding box center [397, 169] width 50 height 44
click at [400, 170] on div "order queue" at bounding box center [511, 171] width 322 height 81
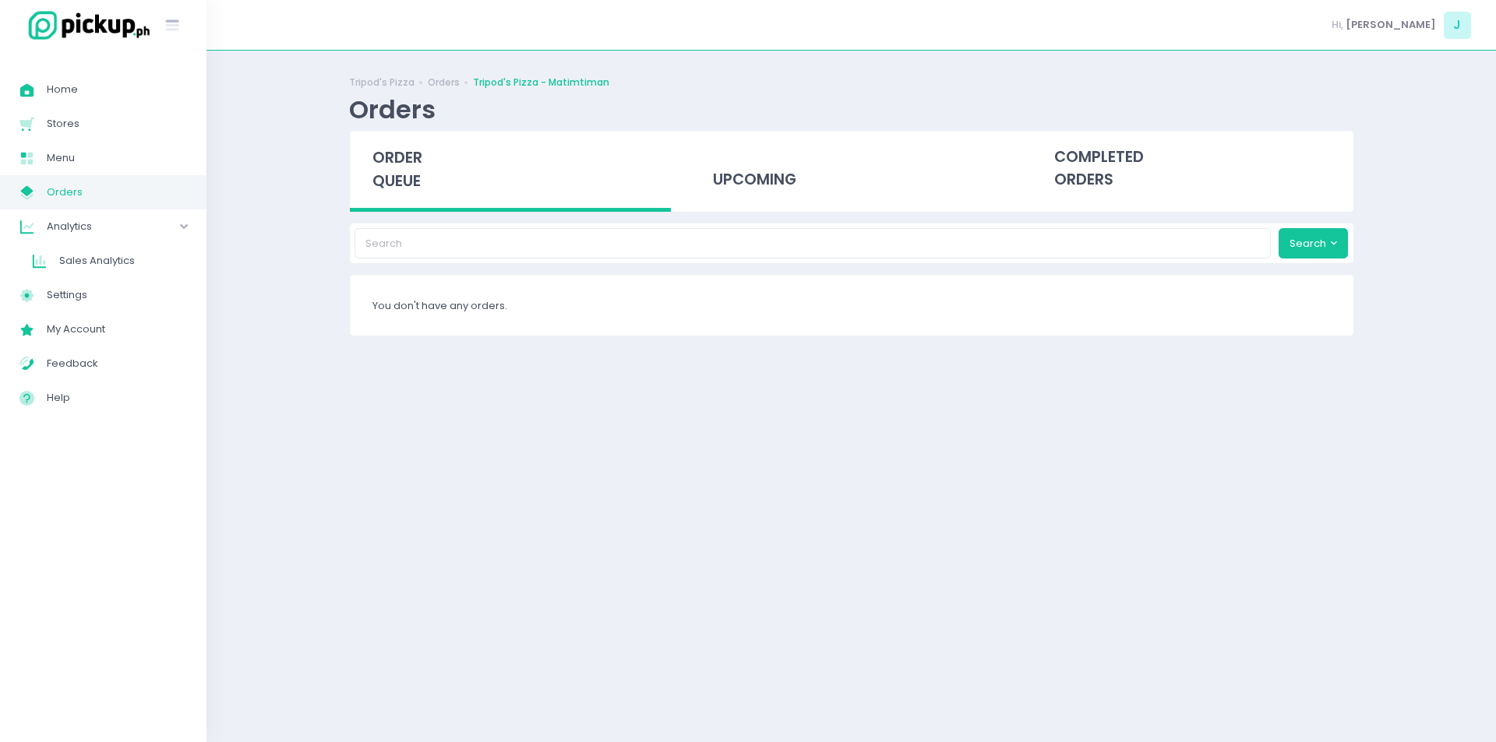
click at [400, 170] on div "order queue" at bounding box center [511, 171] width 322 height 81
click at [397, 164] on span "order queue" at bounding box center [397, 169] width 50 height 44
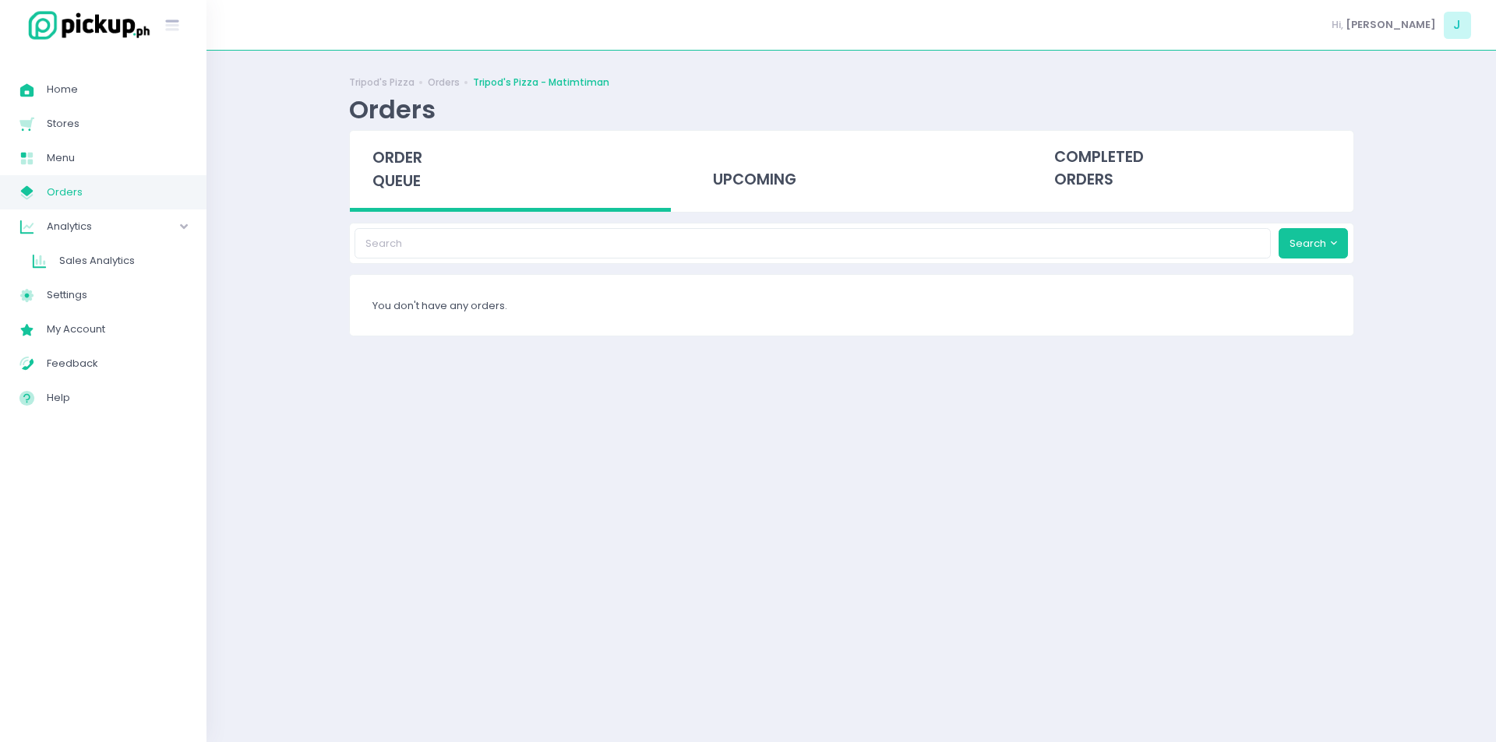
click at [397, 164] on span "order queue" at bounding box center [397, 169] width 50 height 44
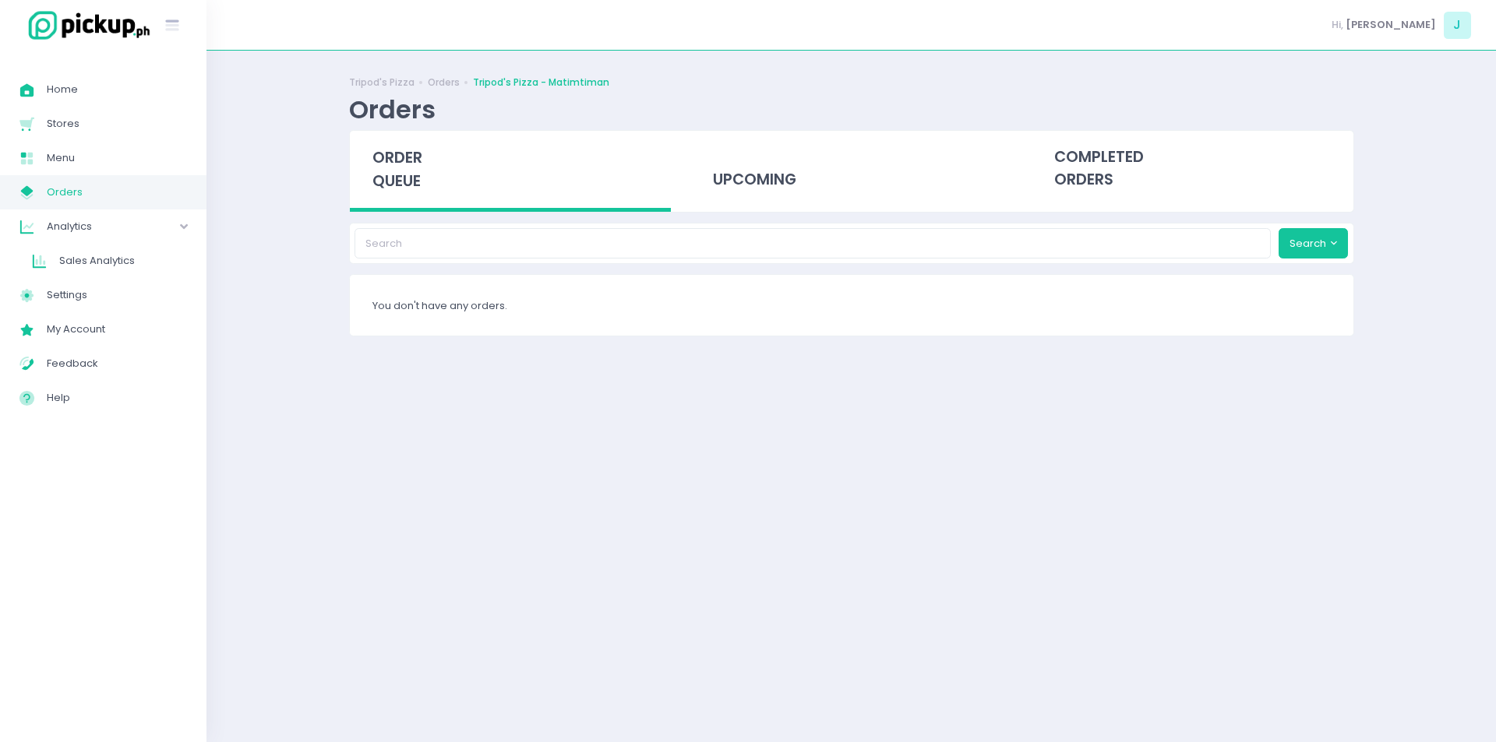
click at [397, 164] on span "order queue" at bounding box center [397, 169] width 50 height 44
click at [418, 198] on div "order queue" at bounding box center [511, 171] width 322 height 81
click at [428, 175] on div "order queue" at bounding box center [511, 171] width 322 height 81
